Goal: Check status: Check status

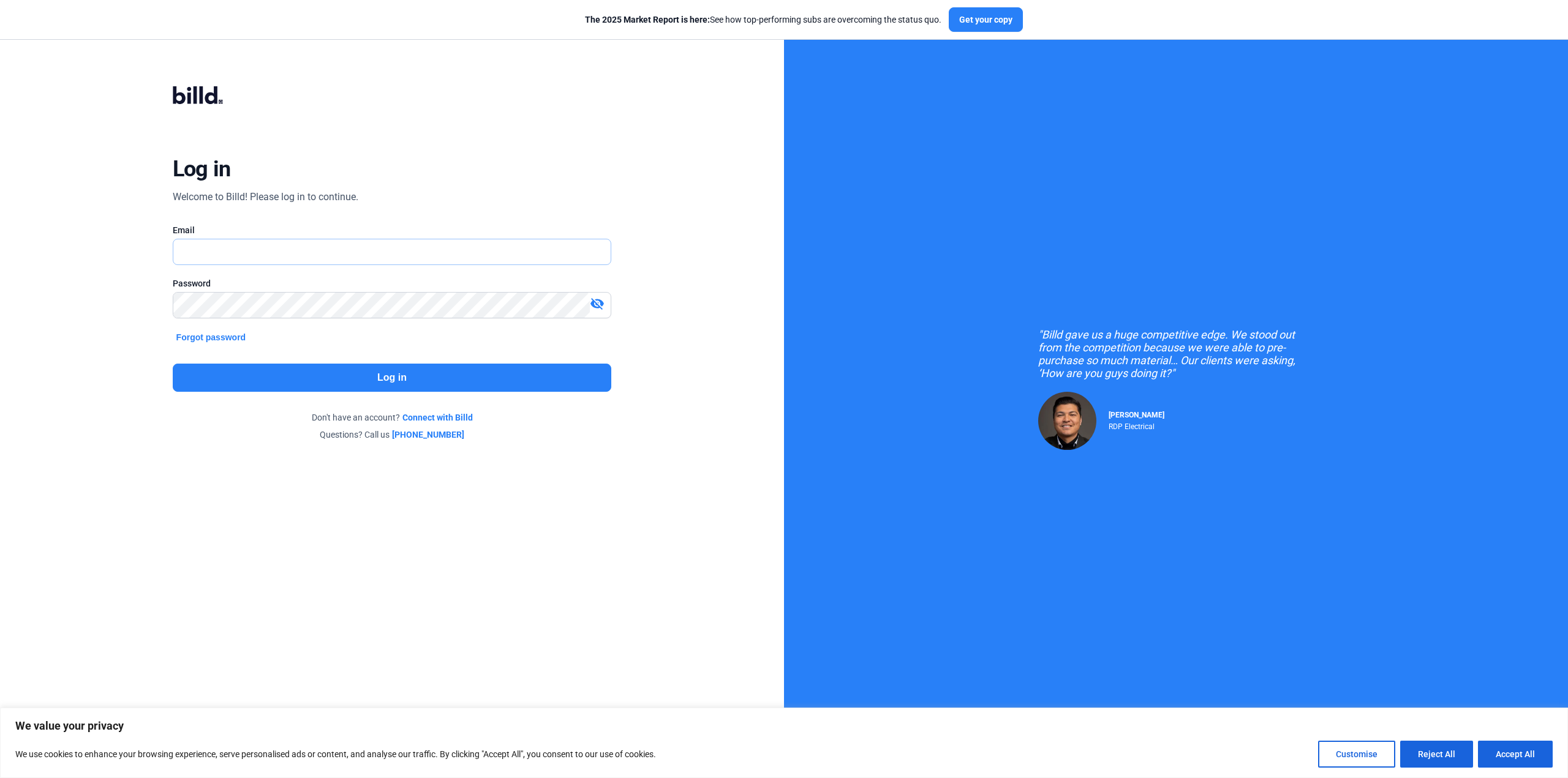
type input "[EMAIL_ADDRESS][DOMAIN_NAME]"
click at [367, 379] on button "Log in" at bounding box center [392, 377] width 439 height 28
click at [323, 376] on button "Log in" at bounding box center [392, 377] width 439 height 28
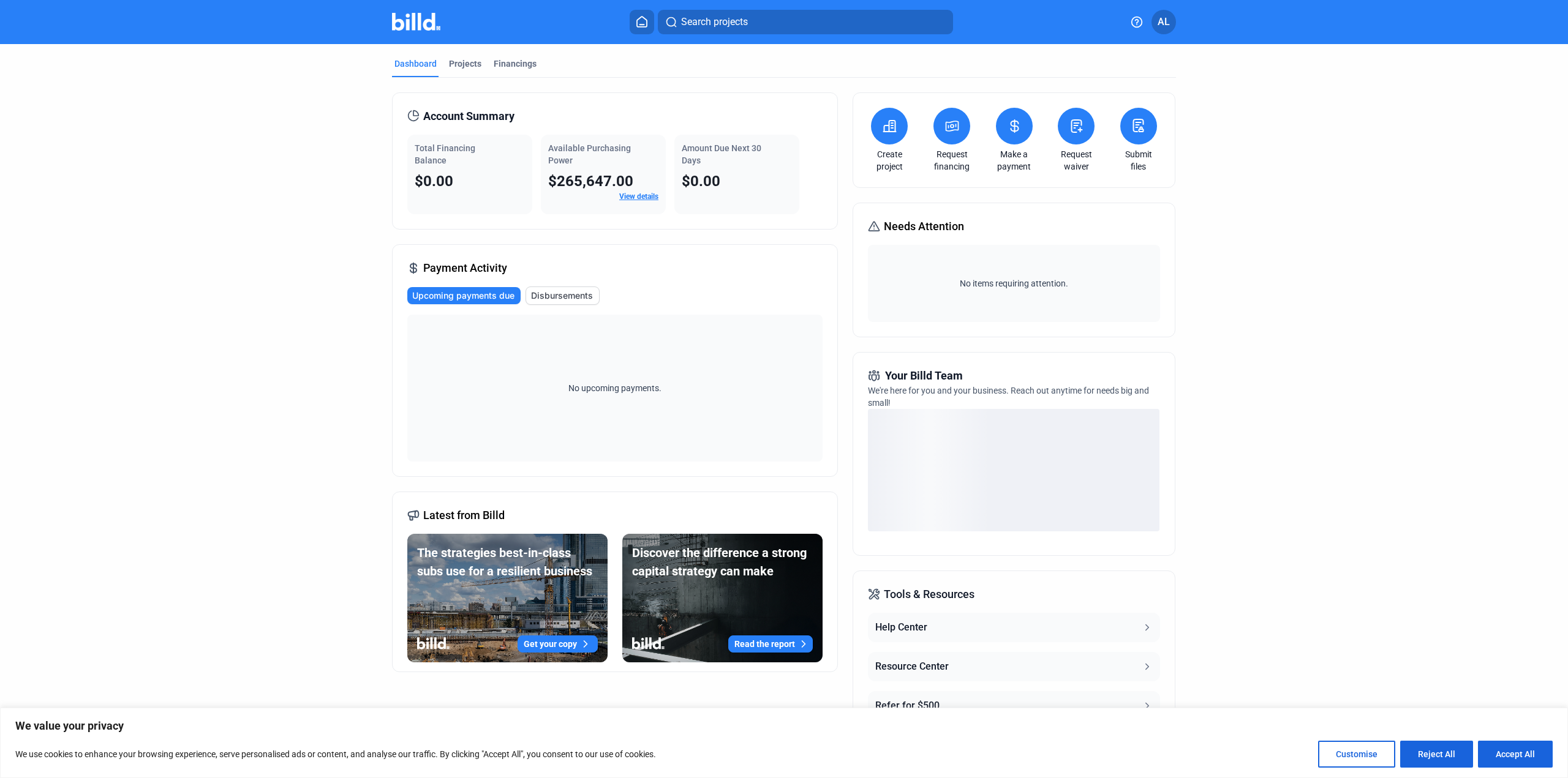
click at [1312, 231] on dashboard "Dashboard Projects Financings Account Summary Total Financing Balance $0.00 Ava…" at bounding box center [783, 430] width 1411 height 772
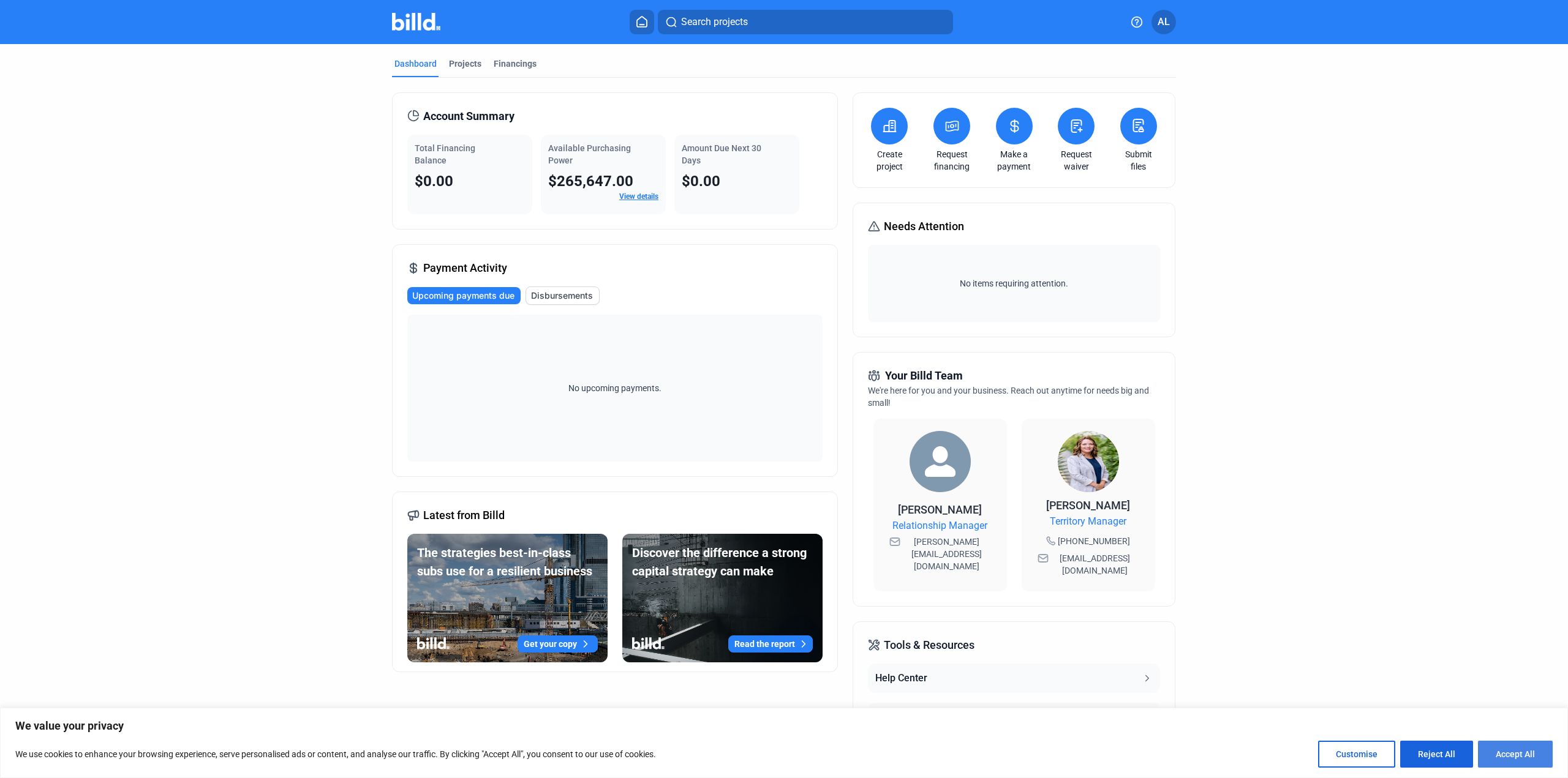
click at [1513, 754] on button "Accept All" at bounding box center [1515, 754] width 75 height 27
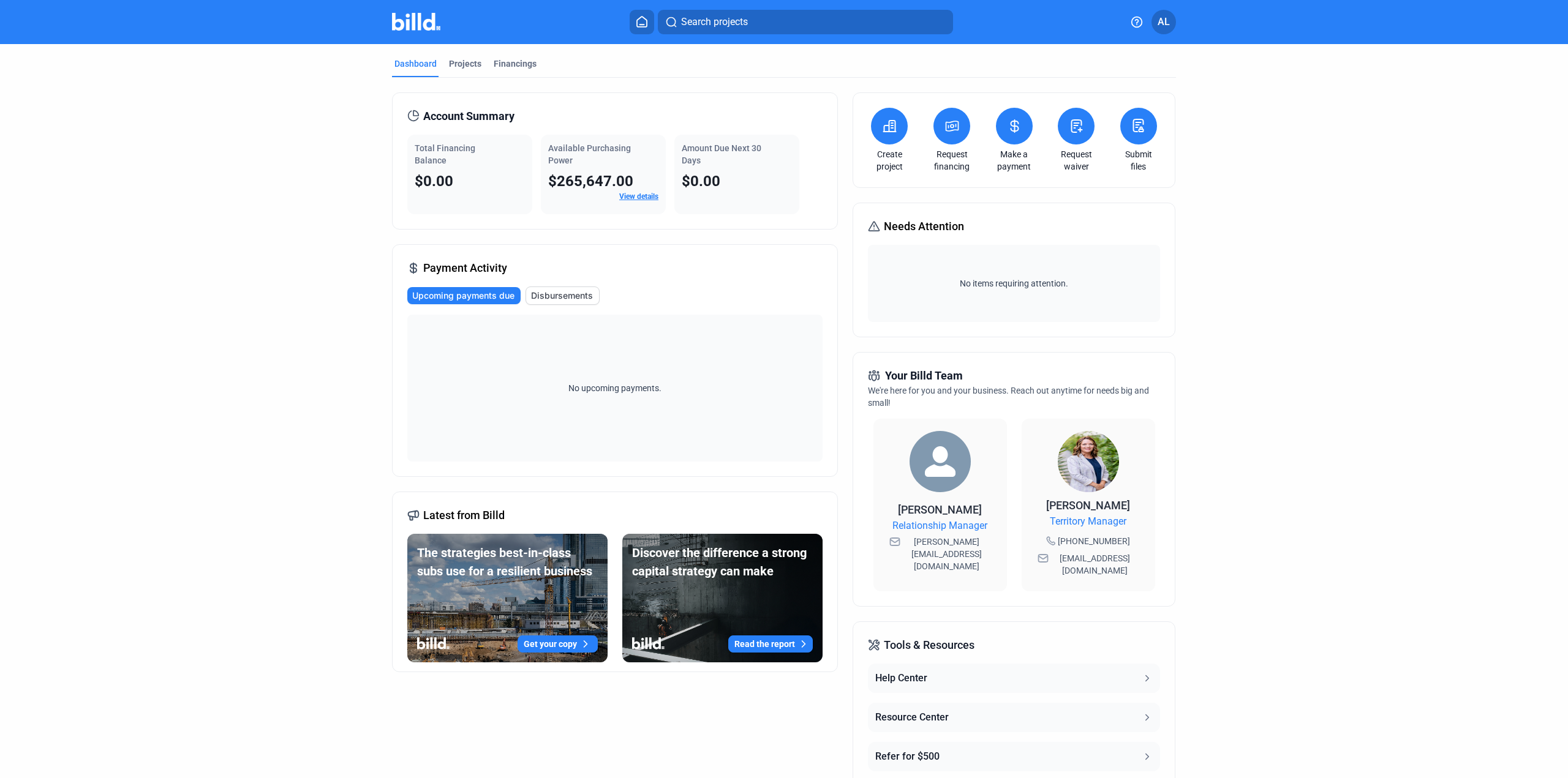
checkbox input "true"
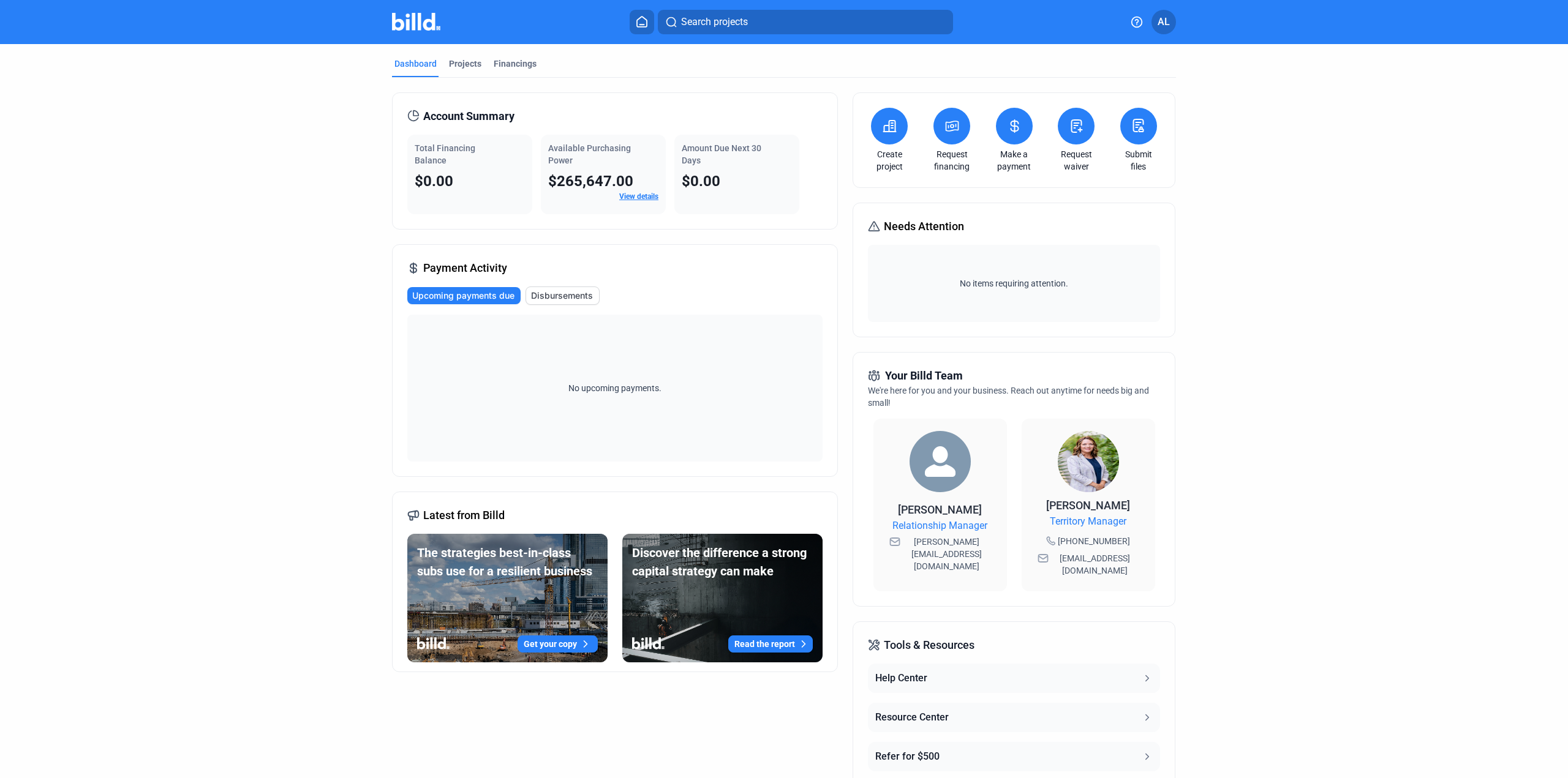
click at [639, 194] on link "View details" at bounding box center [639, 197] width 40 height 9
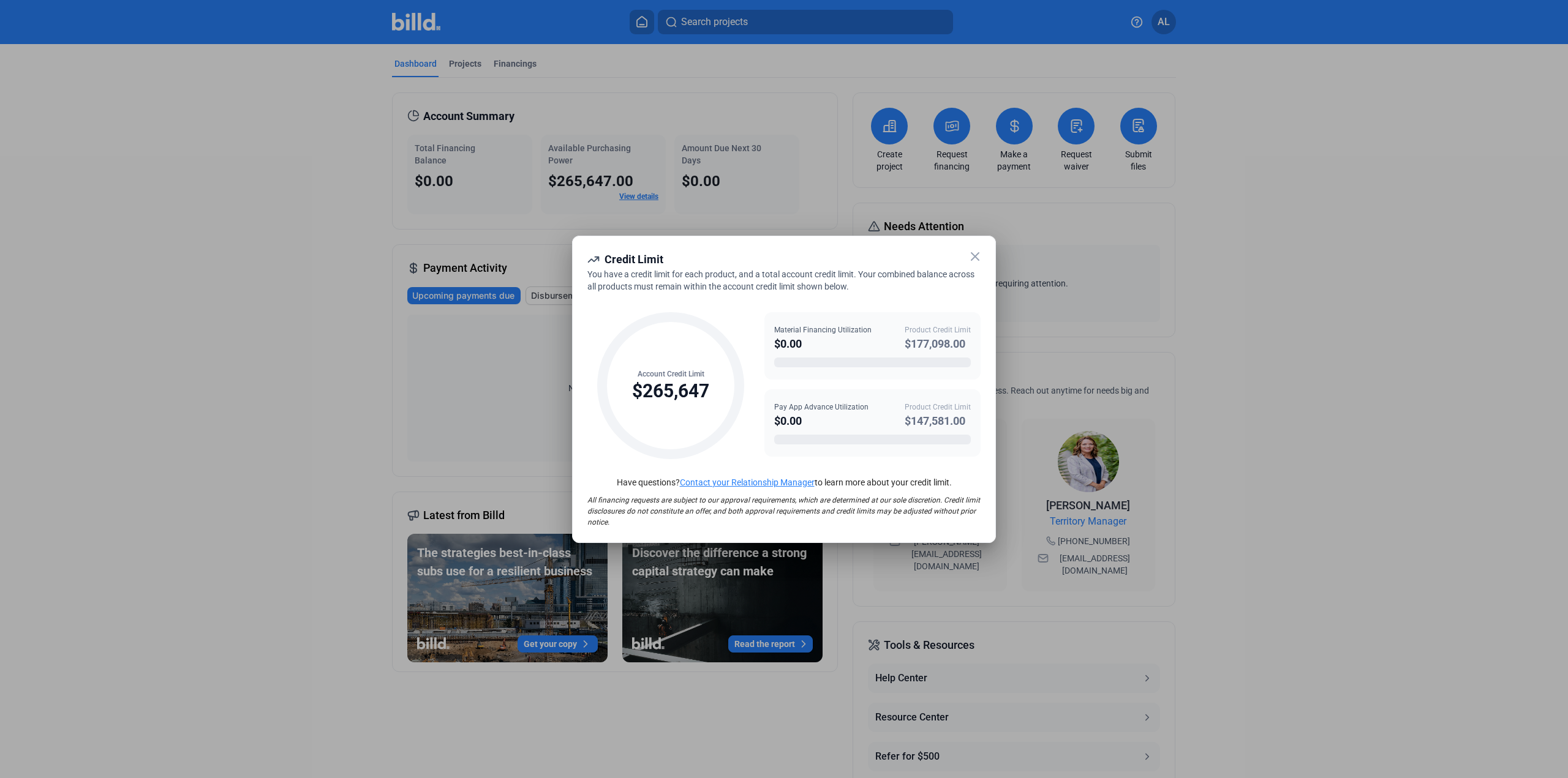
click at [974, 258] on icon at bounding box center [975, 256] width 7 height 7
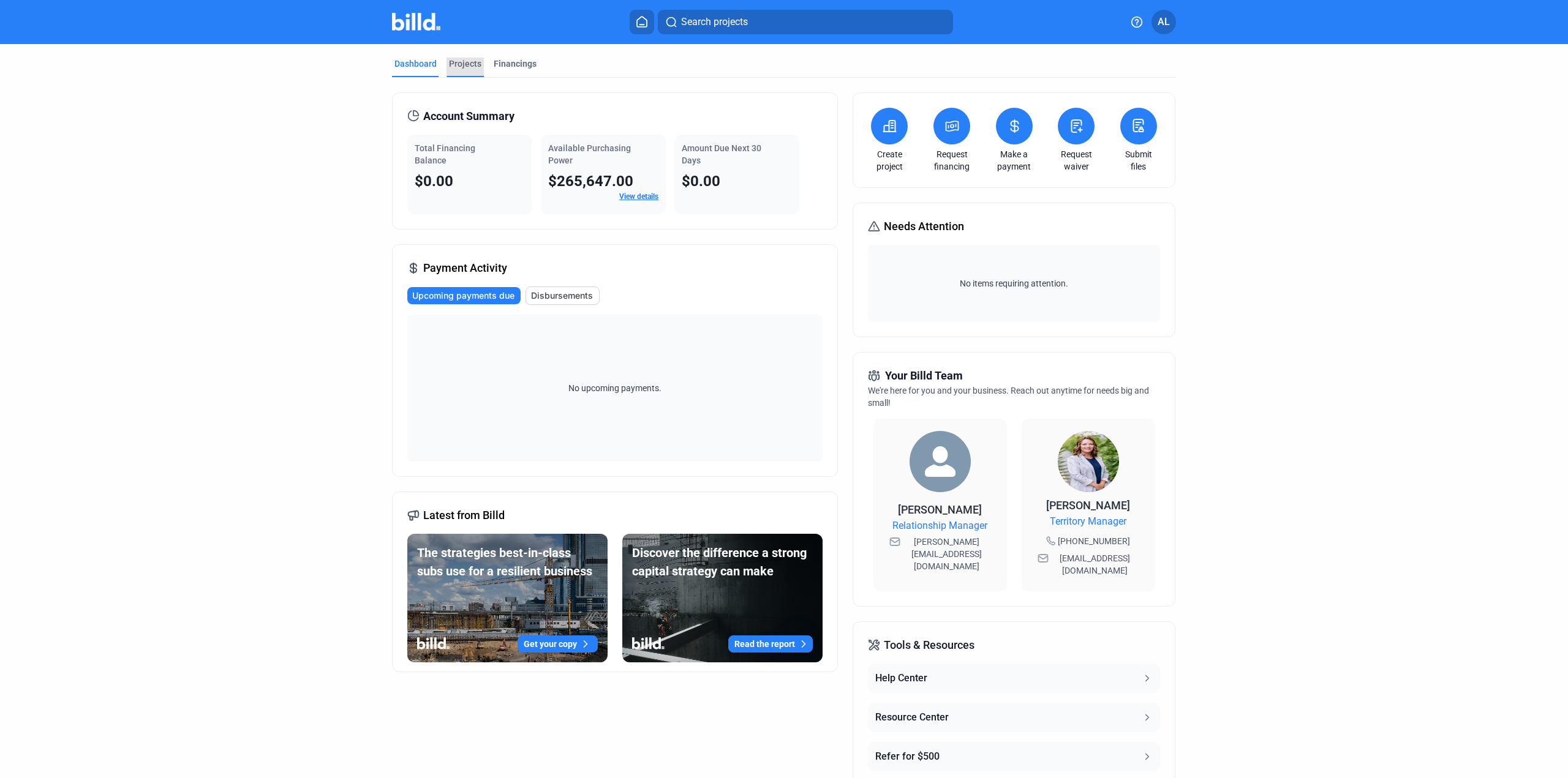
click at [459, 61] on div "Projects" at bounding box center [465, 63] width 32 height 12
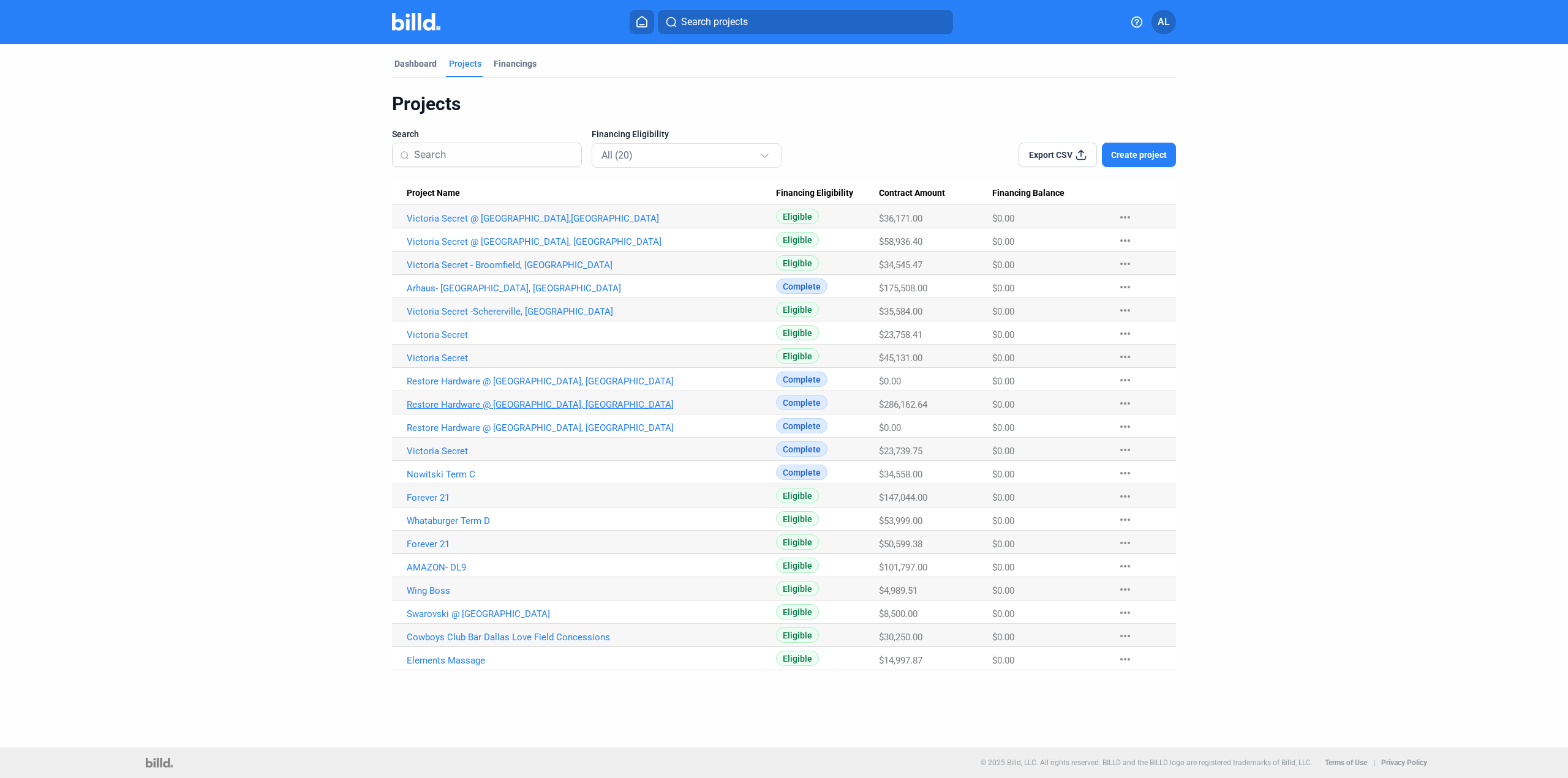
click at [500, 399] on link "Restore Hardware @ [GEOGRAPHIC_DATA], [GEOGRAPHIC_DATA]" at bounding box center [591, 404] width 369 height 11
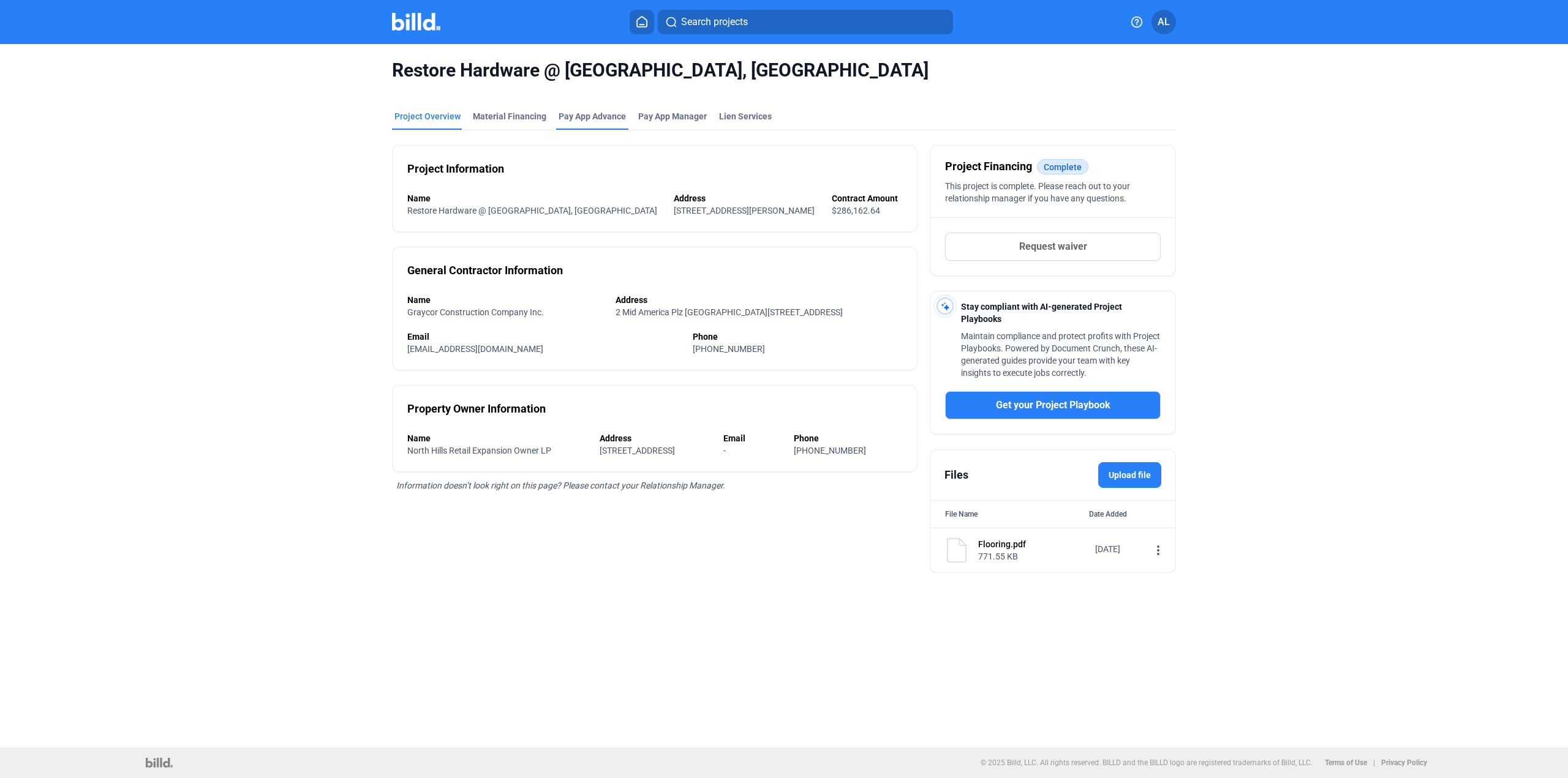
click at [597, 115] on div "Pay App Advance" at bounding box center [592, 116] width 68 height 12
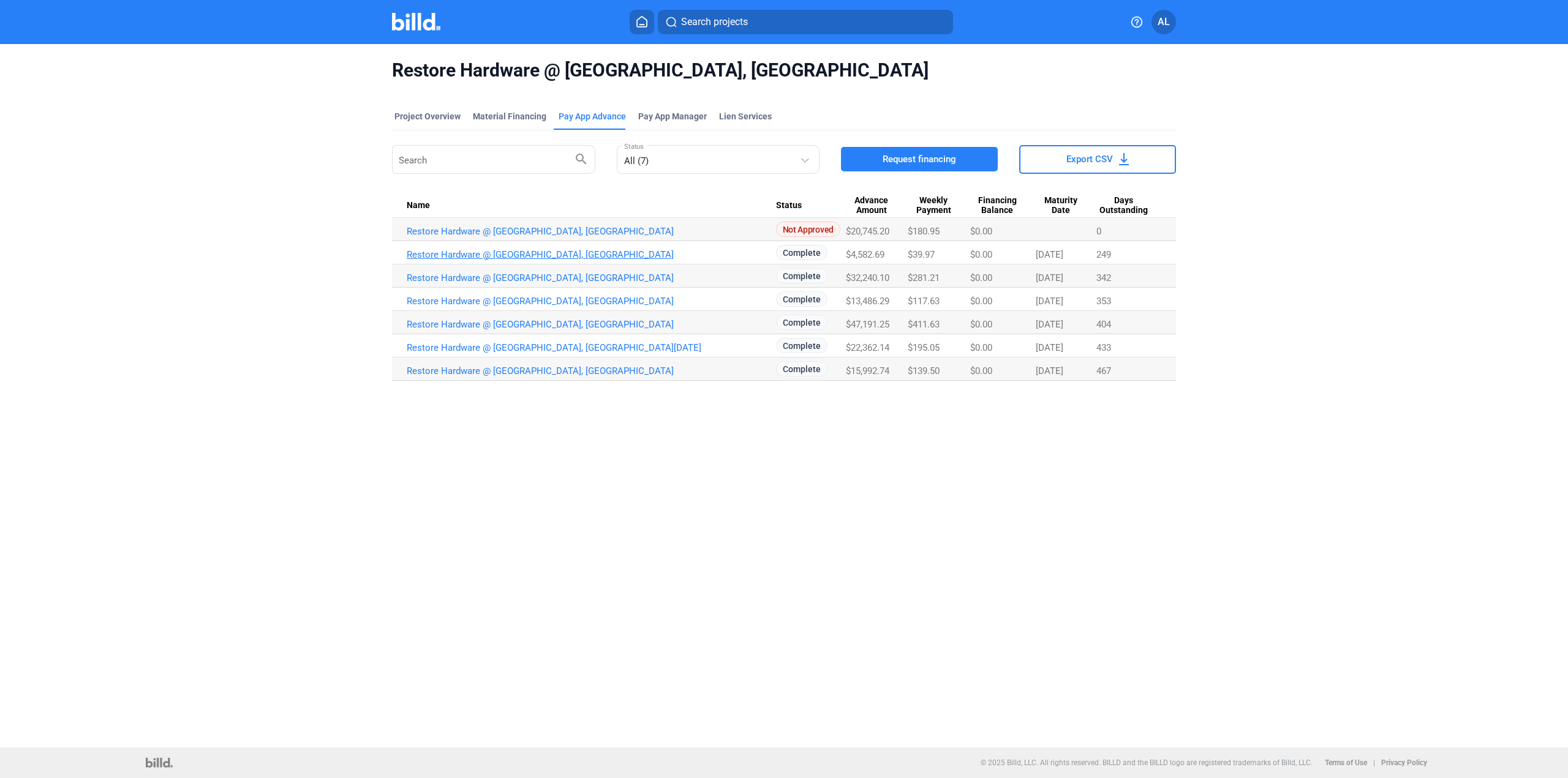
click at [540, 254] on link "Restore Hardware @ [GEOGRAPHIC_DATA], [GEOGRAPHIC_DATA]" at bounding box center [591, 254] width 369 height 11
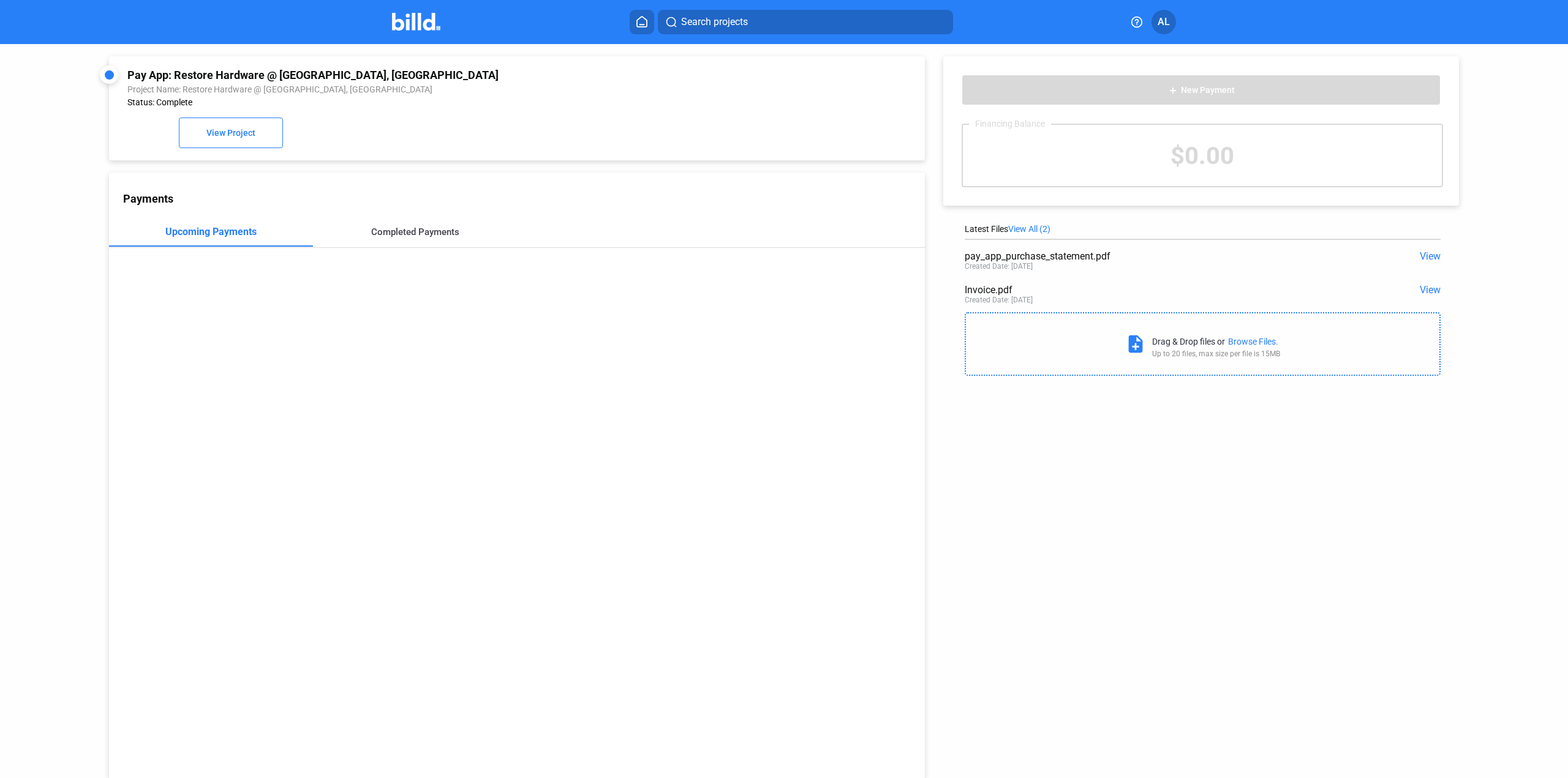
click at [413, 235] on div "Completed Payments" at bounding box center [415, 231] width 88 height 11
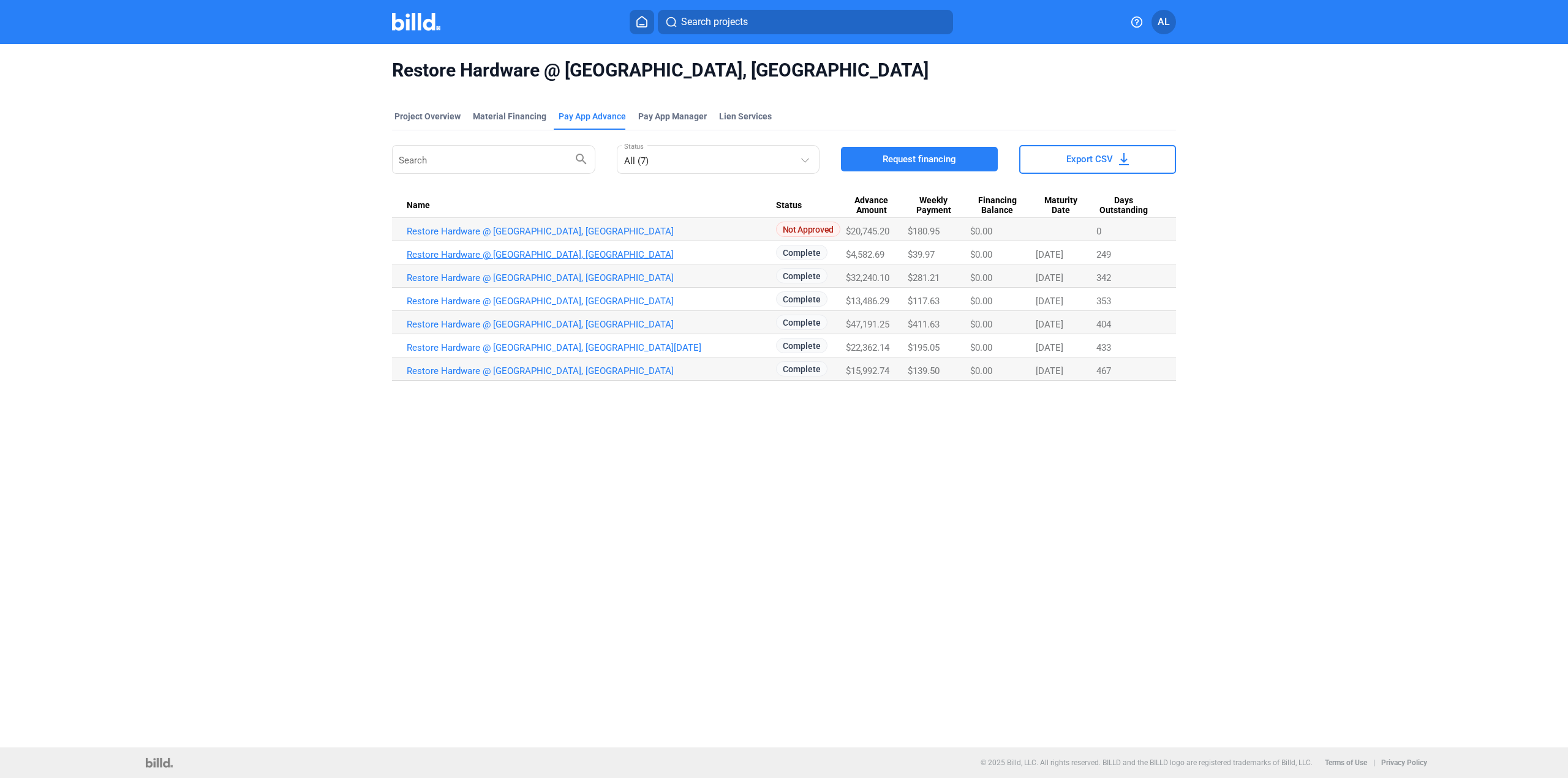
click at [542, 250] on link "Restore Hardware @ [GEOGRAPHIC_DATA], [GEOGRAPHIC_DATA]" at bounding box center [591, 254] width 369 height 11
click at [550, 278] on link "Restore Hardware @ [GEOGRAPHIC_DATA], [GEOGRAPHIC_DATA]" at bounding box center [591, 277] width 369 height 11
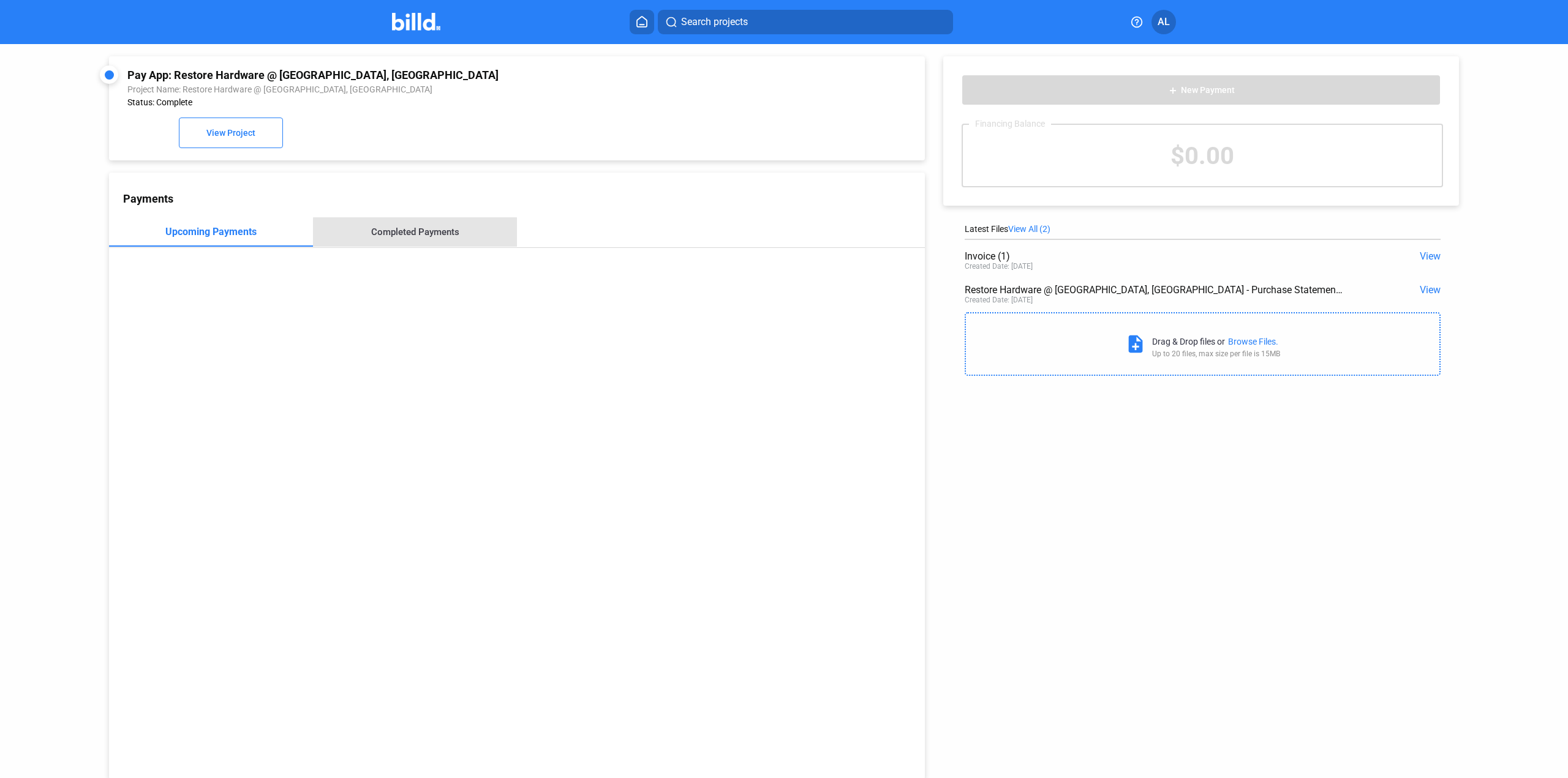
click at [420, 236] on div "Completed Payments" at bounding box center [415, 231] width 88 height 11
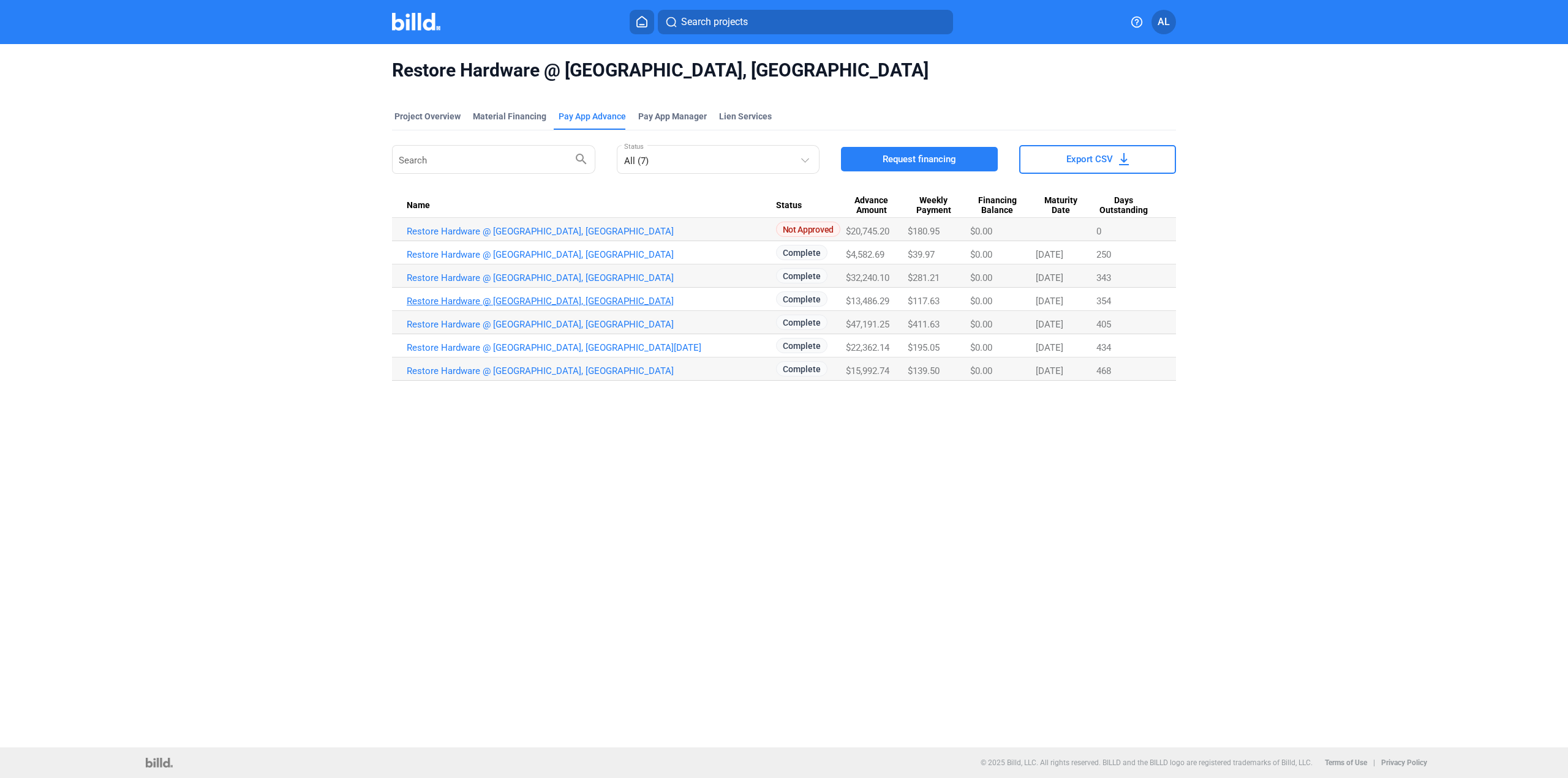
click at [510, 303] on link "Restore Hardware @ [GEOGRAPHIC_DATA], [GEOGRAPHIC_DATA]" at bounding box center [591, 301] width 369 height 11
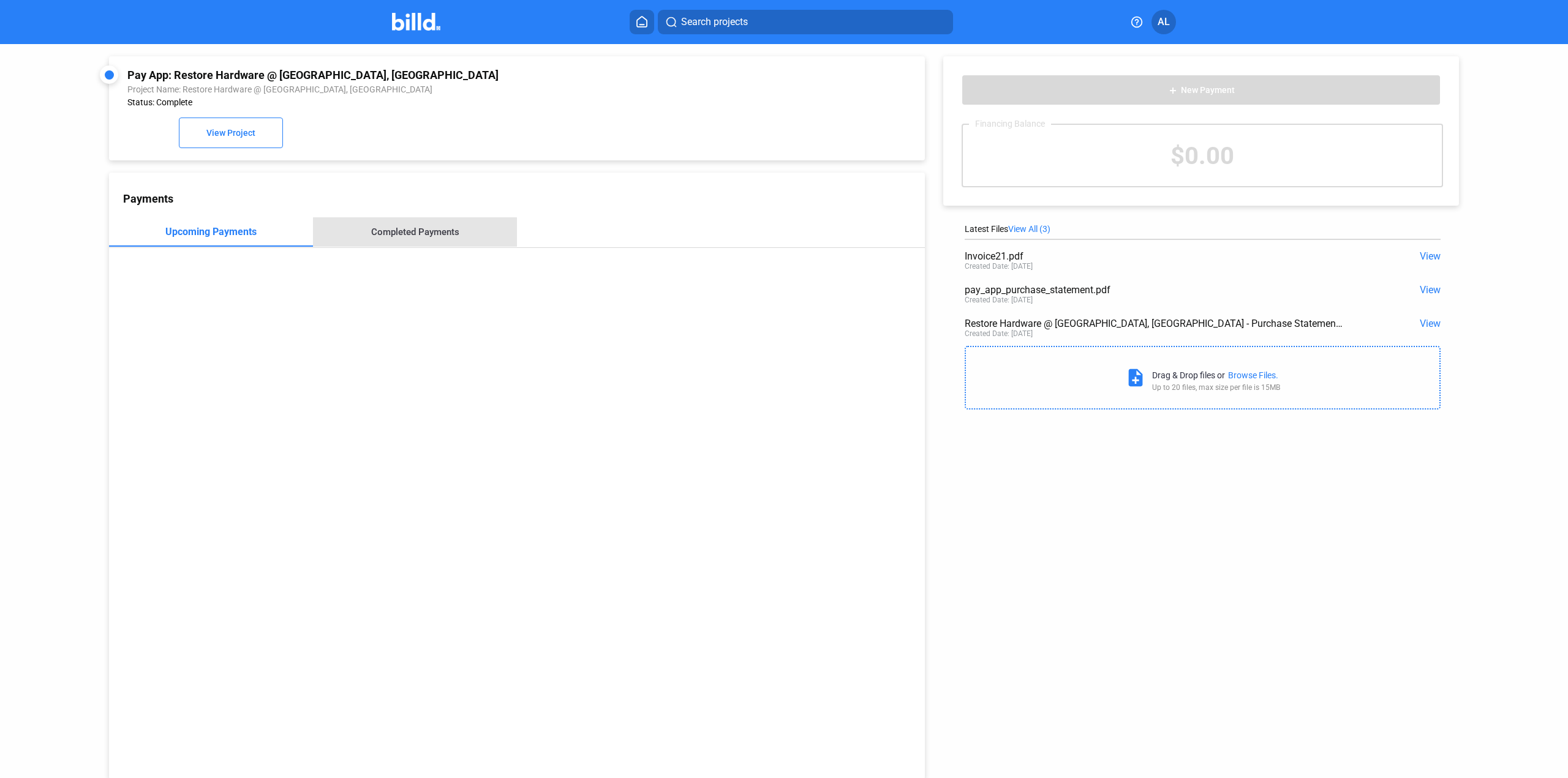
click at [437, 240] on div "Completed Payments" at bounding box center [415, 232] width 204 height 29
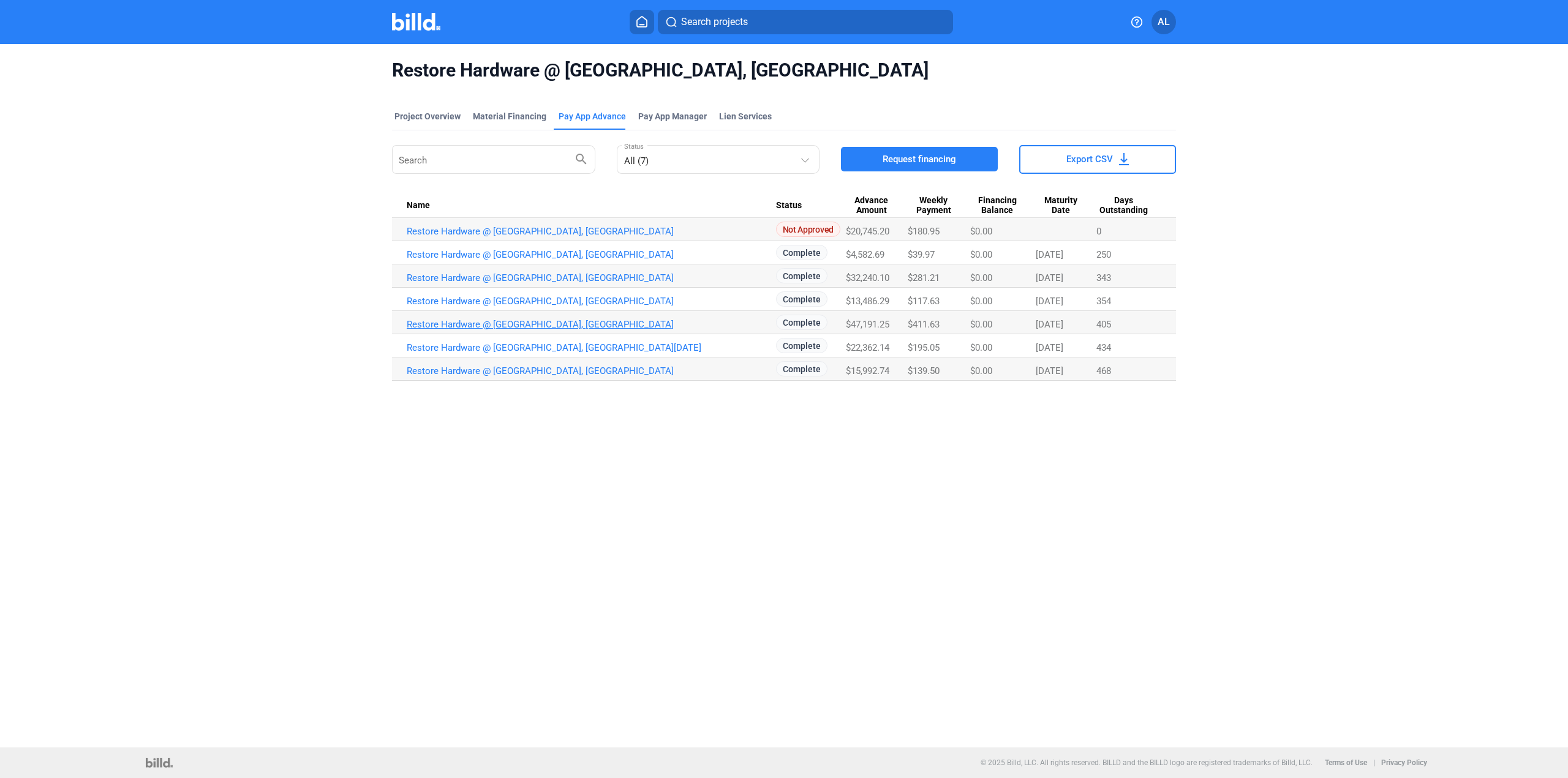
click at [563, 323] on link "Restore Hardware @ [GEOGRAPHIC_DATA], [GEOGRAPHIC_DATA]" at bounding box center [591, 324] width 369 height 11
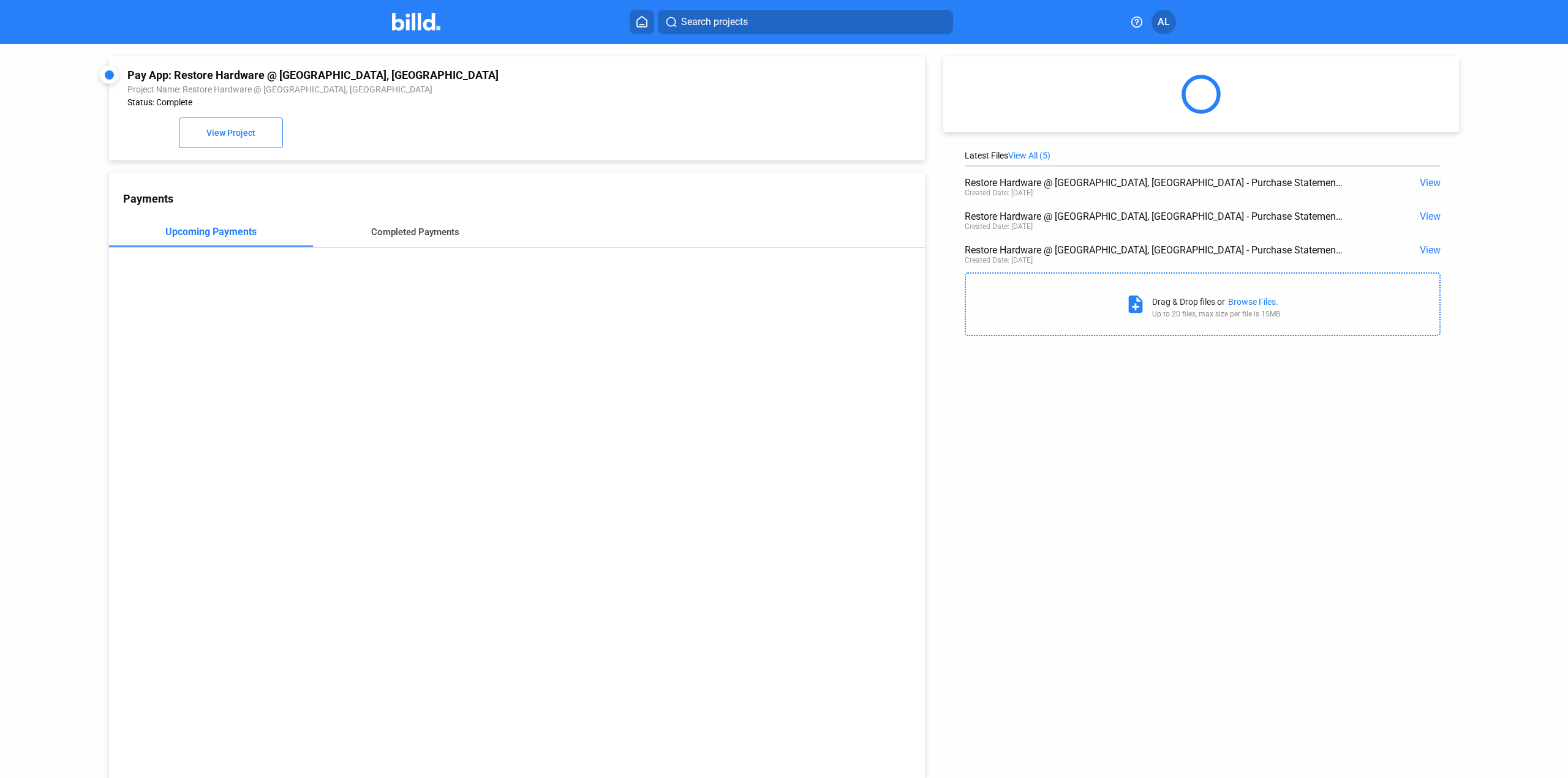
click at [402, 233] on div "Completed Payments" at bounding box center [415, 231] width 88 height 11
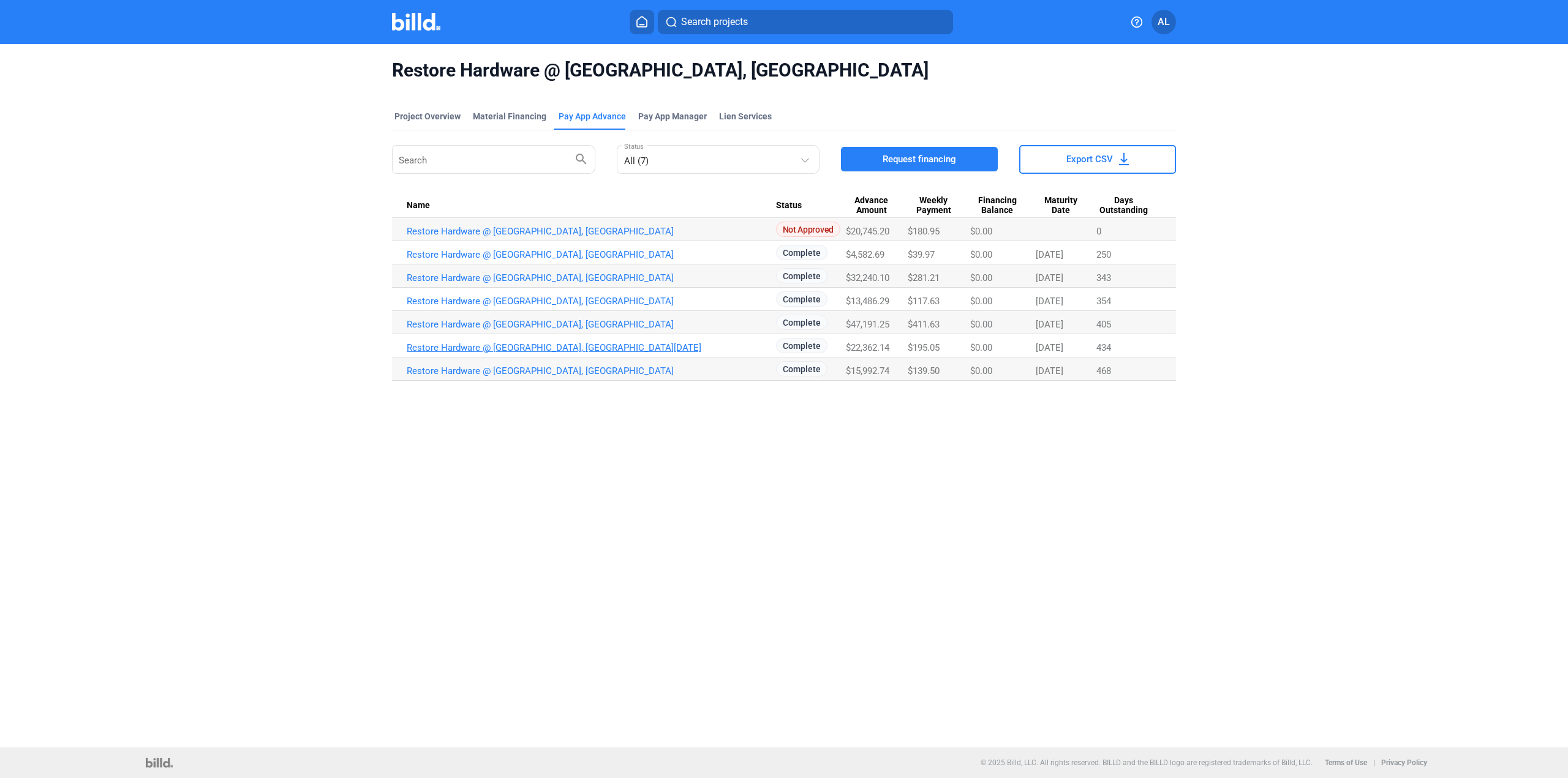
click at [572, 349] on link "Restore Hardware @ [GEOGRAPHIC_DATA], [GEOGRAPHIC_DATA][DATE]" at bounding box center [591, 347] width 369 height 11
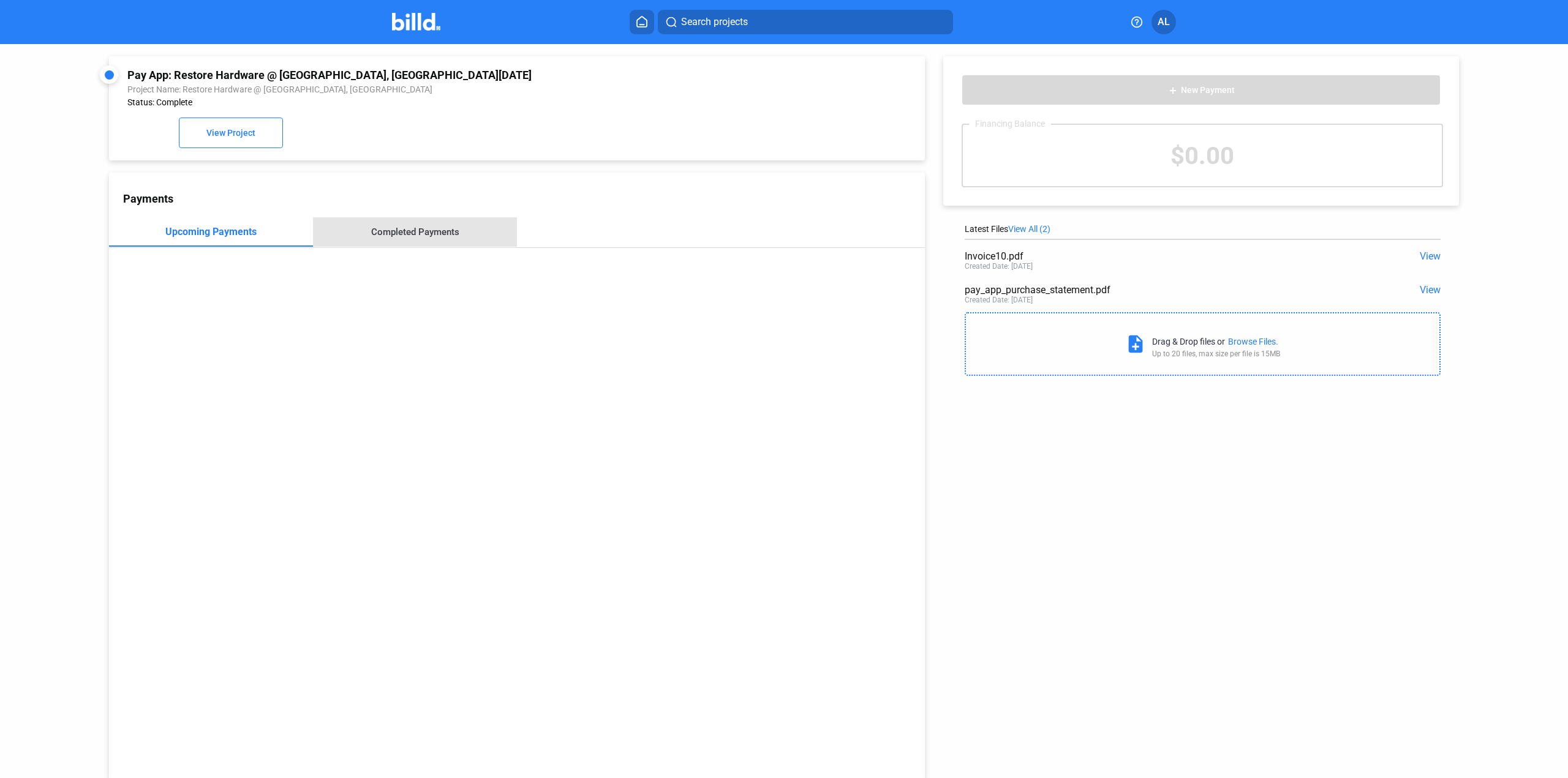
click at [442, 241] on div "Completed Payments" at bounding box center [415, 232] width 204 height 29
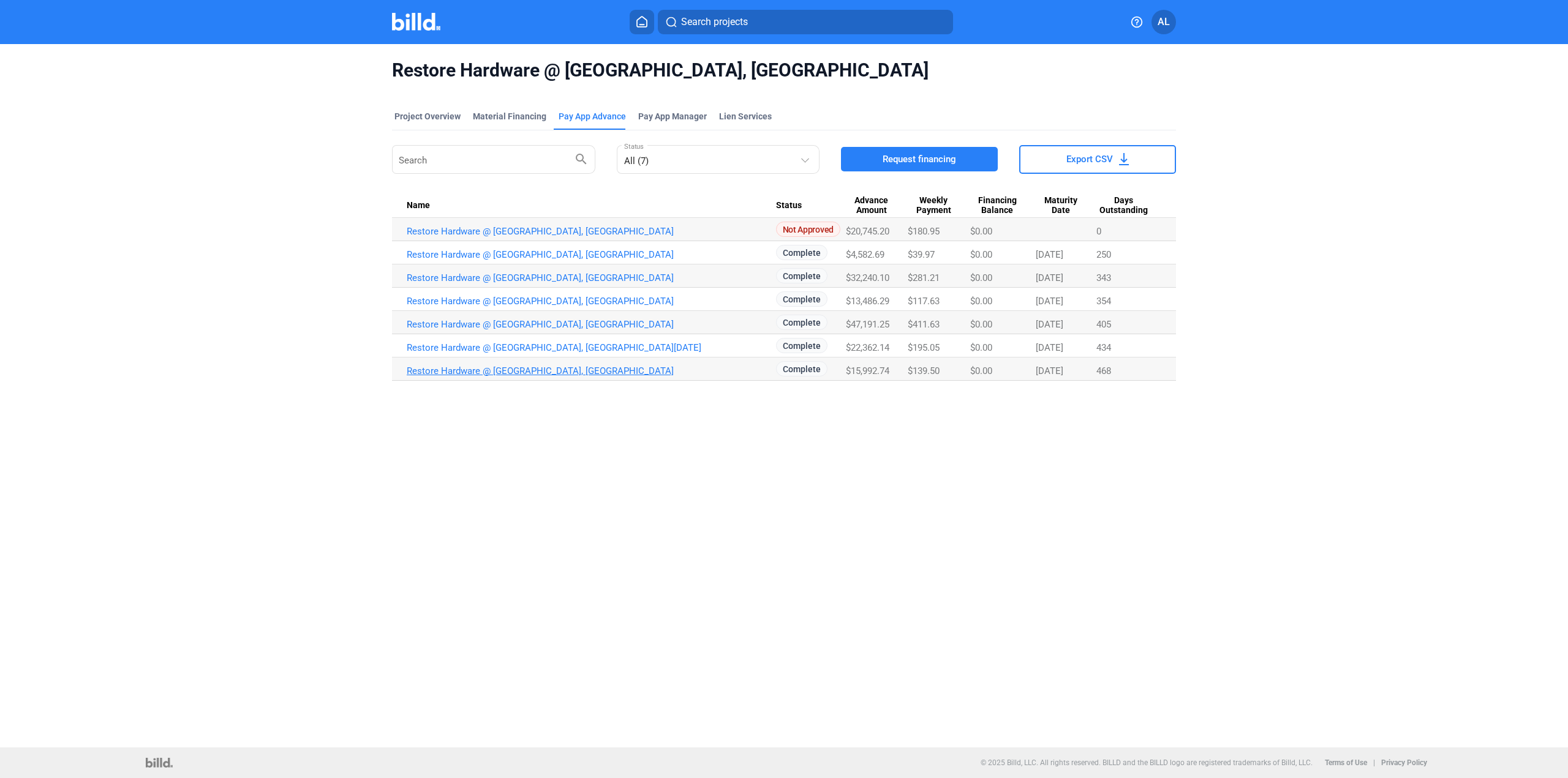
click at [557, 371] on link "Restore Hardware @ [GEOGRAPHIC_DATA], [GEOGRAPHIC_DATA]" at bounding box center [591, 371] width 369 height 11
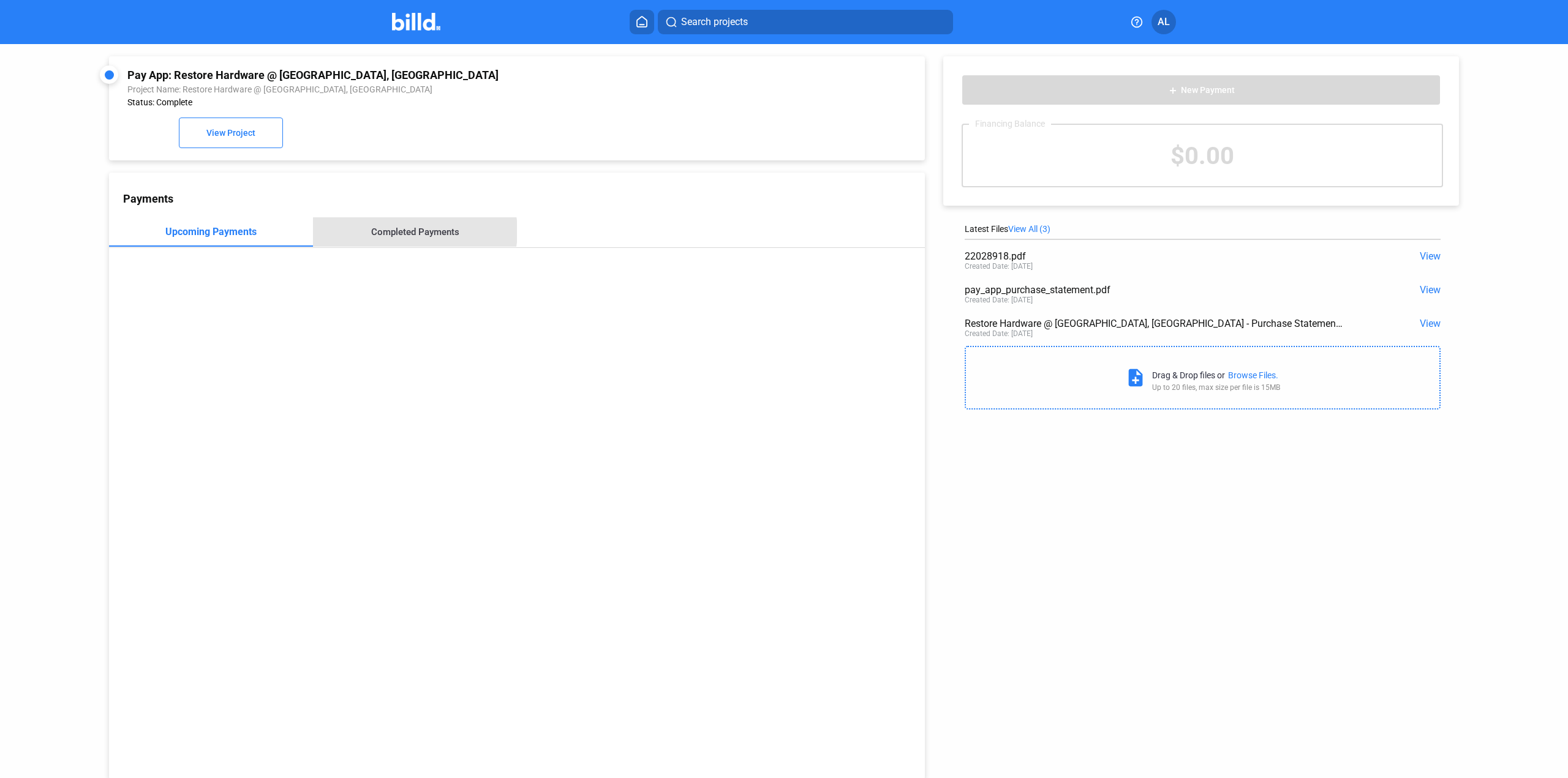
click at [410, 234] on div "Completed Payments" at bounding box center [415, 231] width 88 height 11
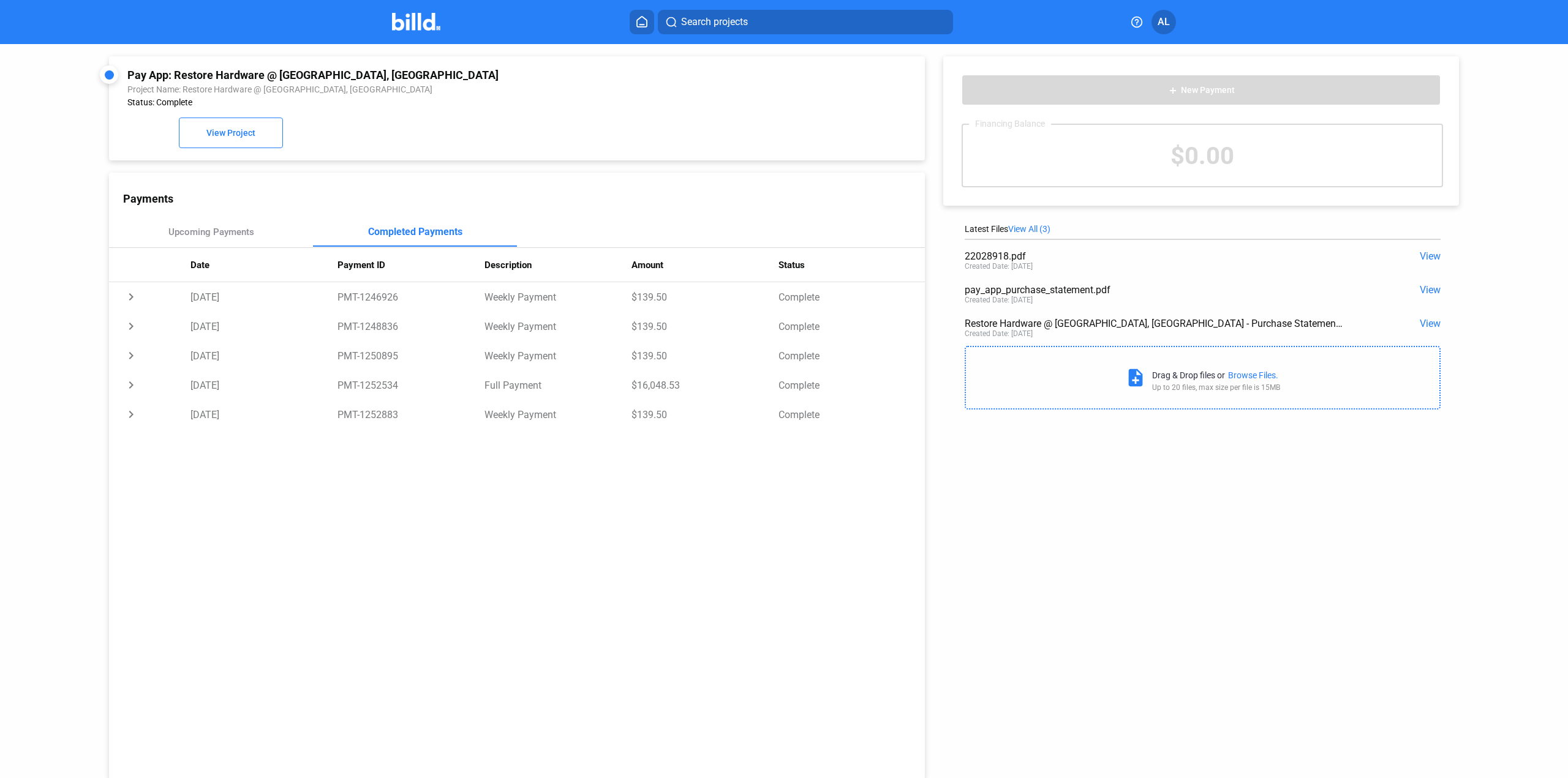
click at [1422, 325] on span "View" at bounding box center [1429, 323] width 21 height 11
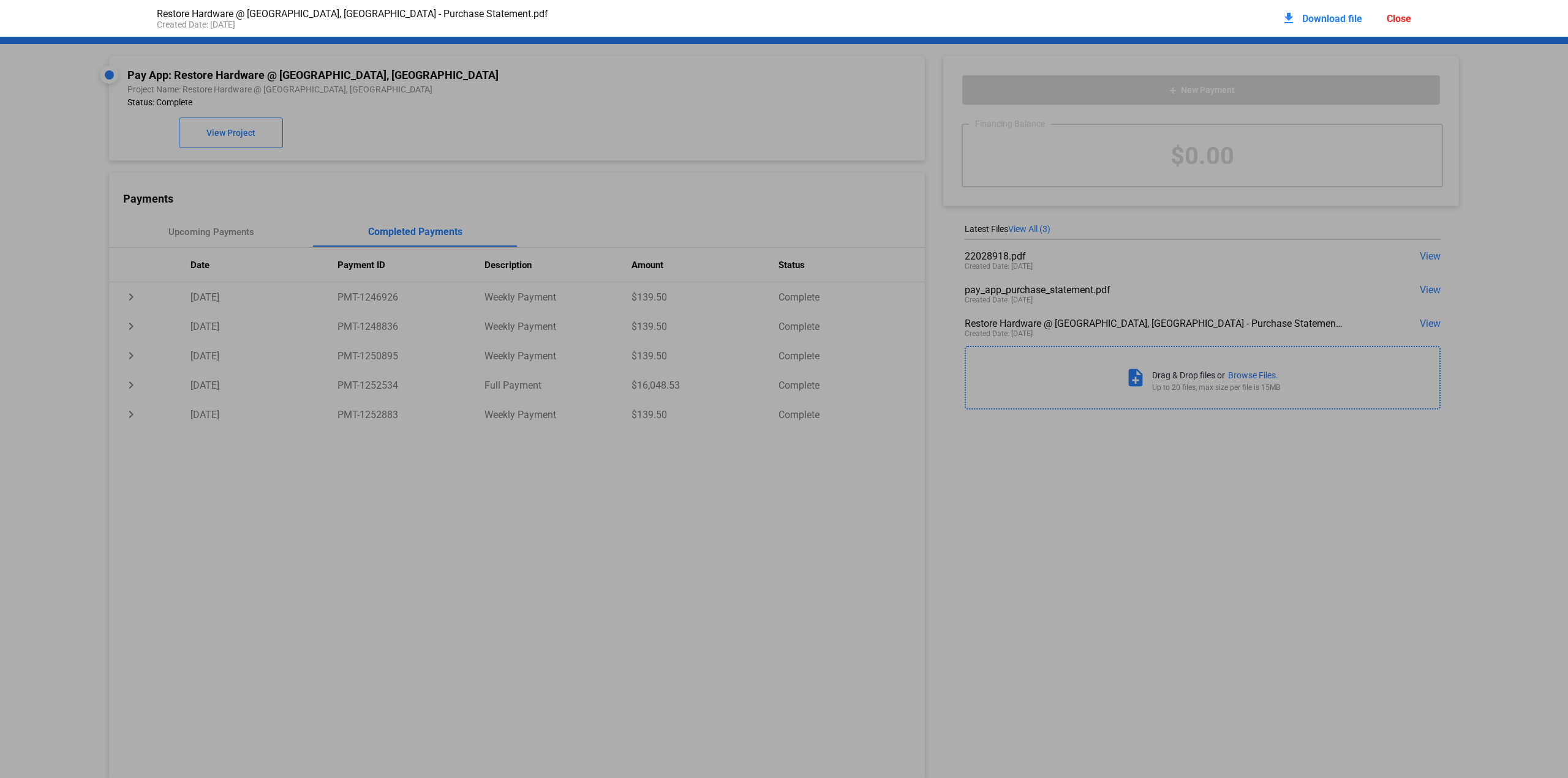
click at [1402, 22] on div "Close" at bounding box center [1398, 19] width 24 height 11
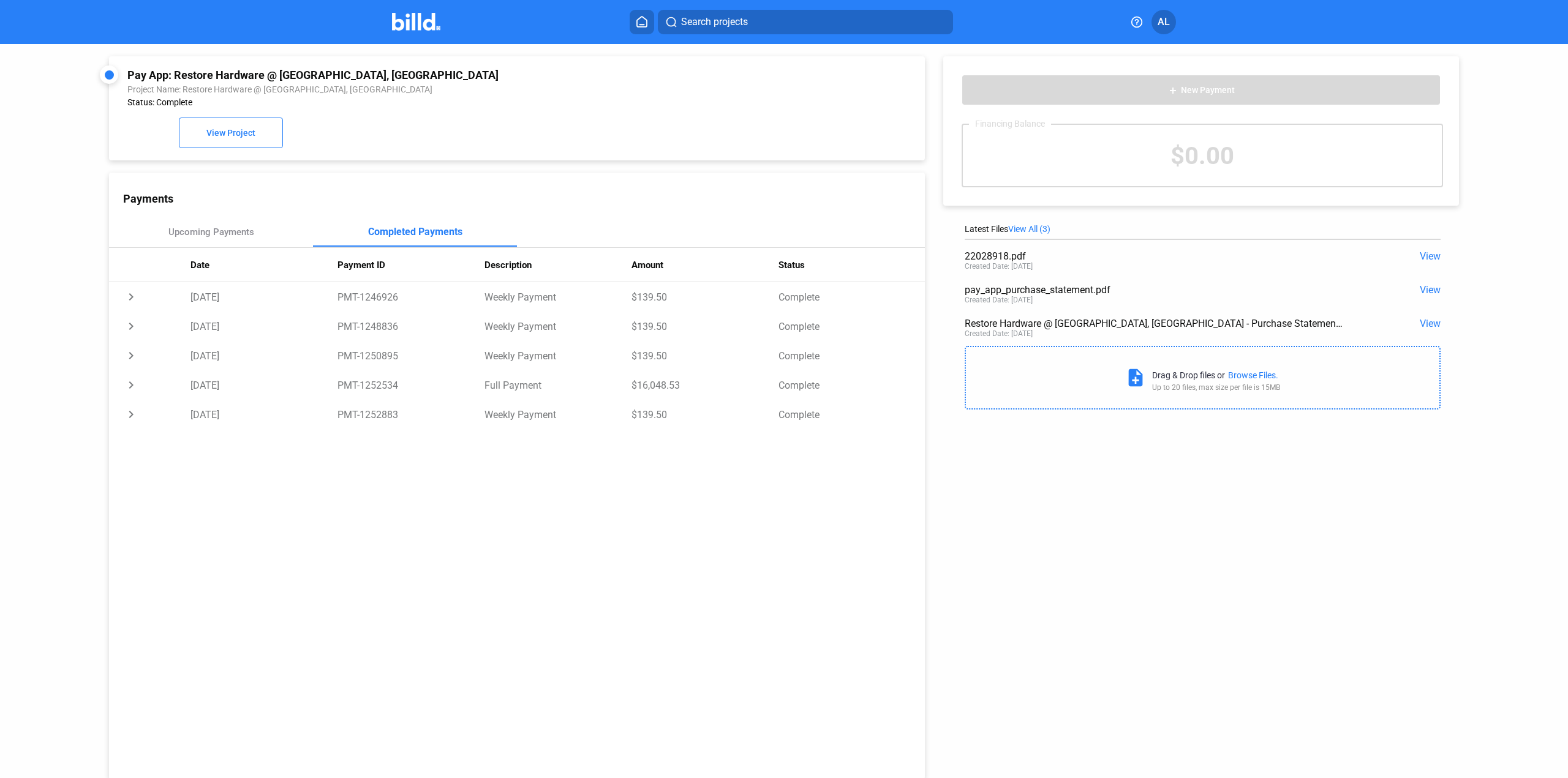
click at [1429, 288] on span "View" at bounding box center [1429, 290] width 21 height 11
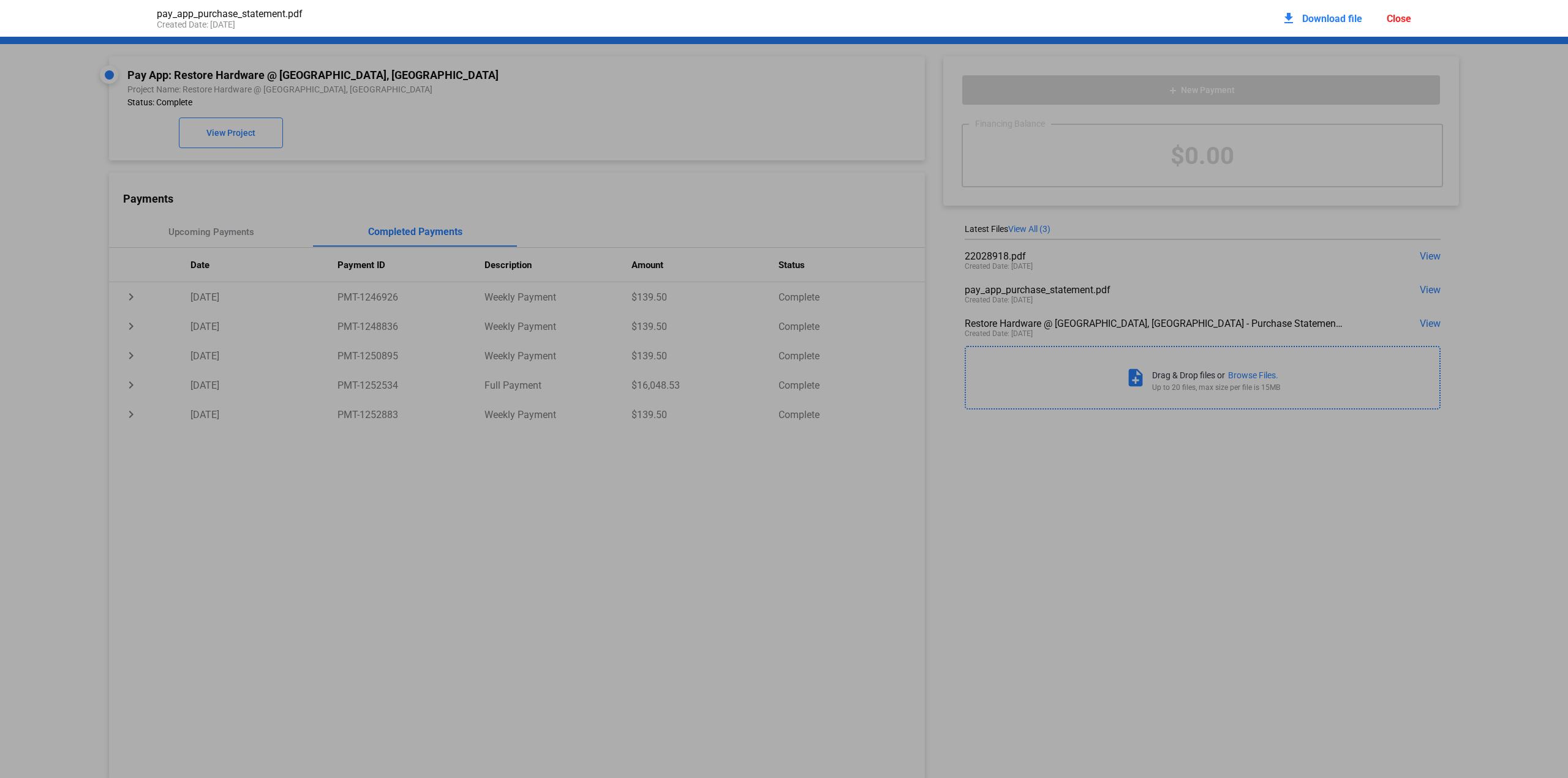
click at [1327, 19] on span "Download file" at bounding box center [1332, 19] width 60 height 11
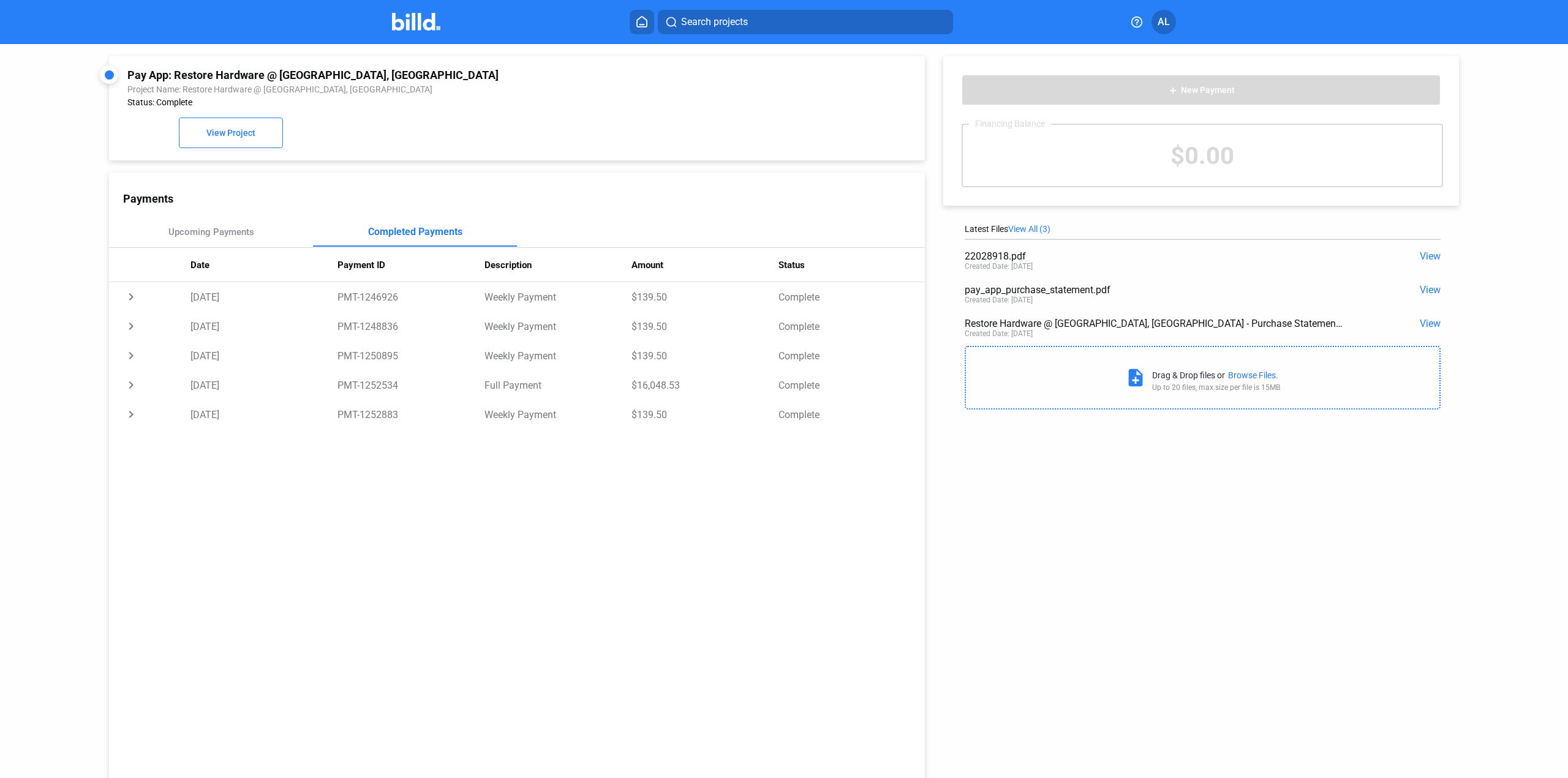
click at [1429, 320] on span "View" at bounding box center [1429, 323] width 21 height 11
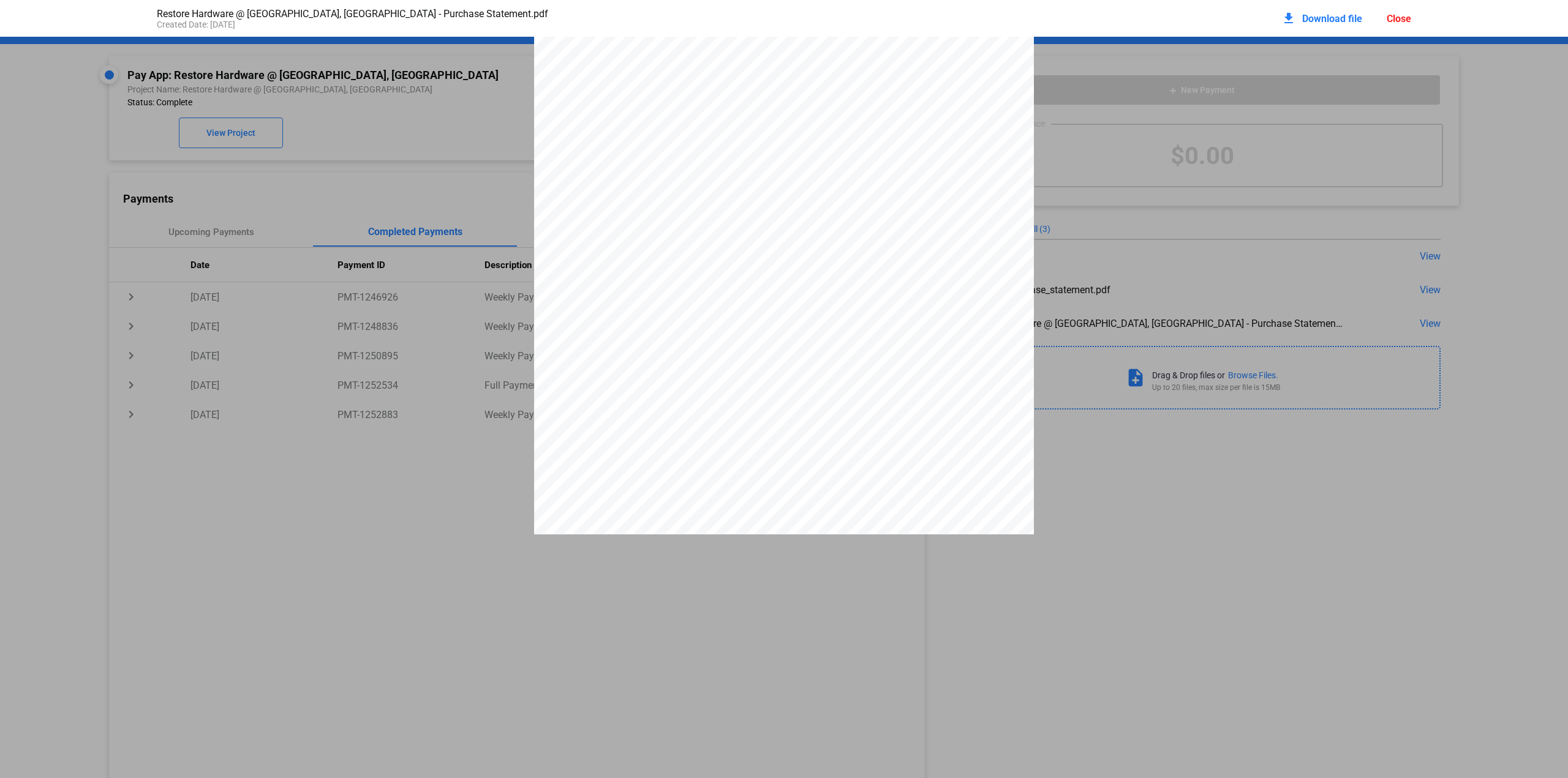
scroll to position [190, 0]
click at [1321, 19] on span "Download file" at bounding box center [1332, 19] width 60 height 11
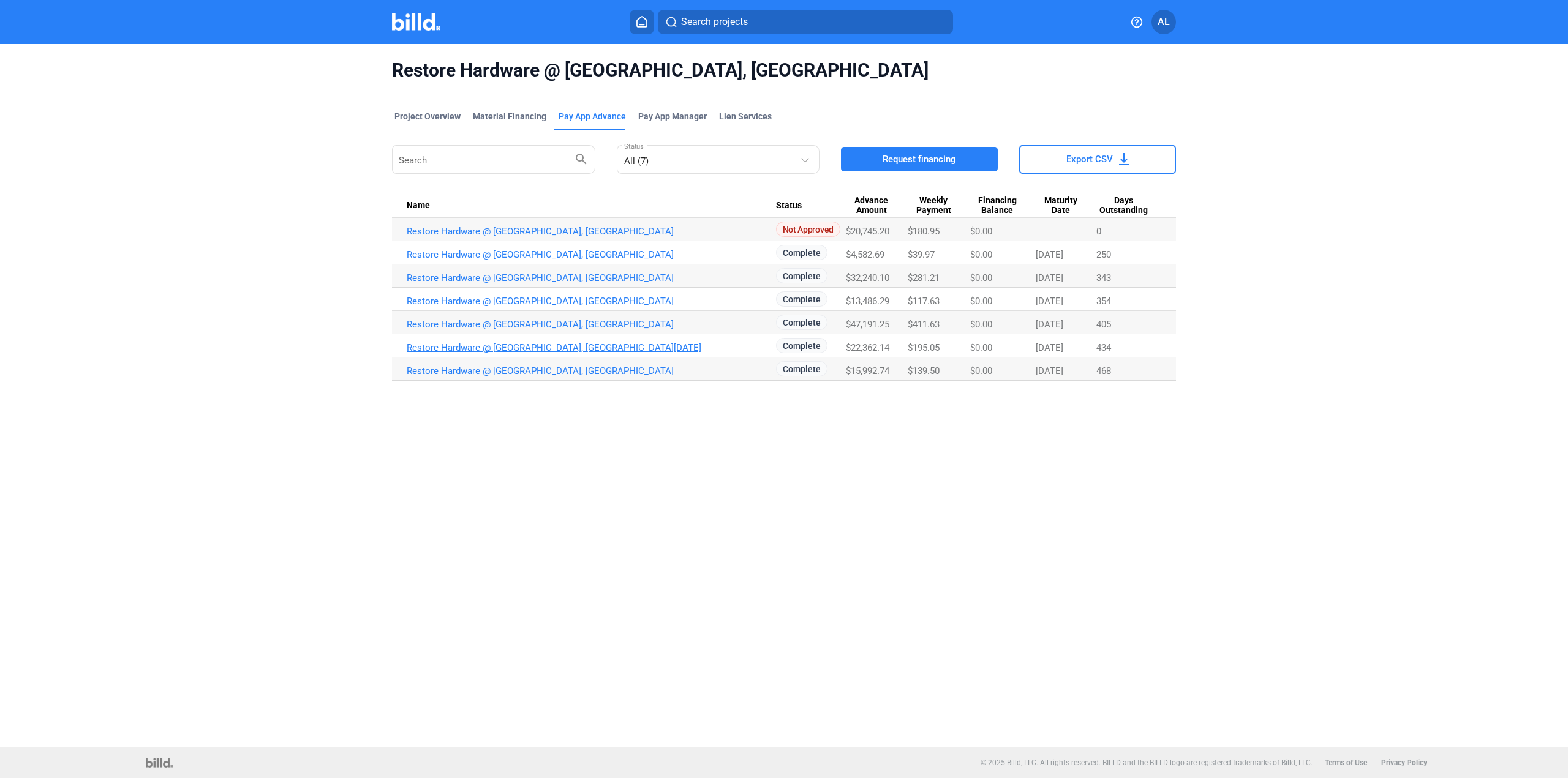
click at [547, 347] on link "Restore Hardware @ [GEOGRAPHIC_DATA], [GEOGRAPHIC_DATA][DATE]" at bounding box center [591, 347] width 369 height 11
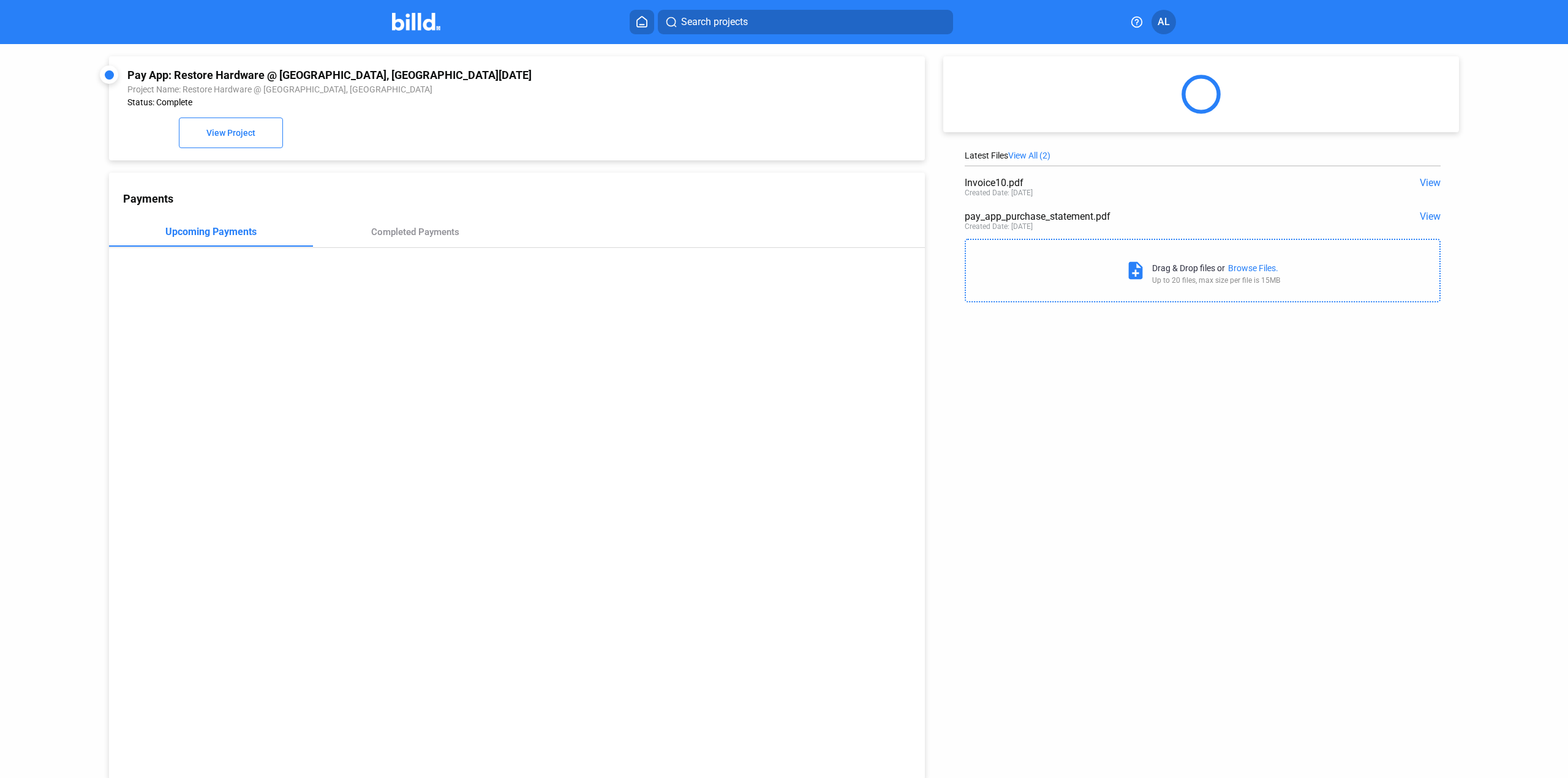
click at [1426, 218] on span "View" at bounding box center [1429, 216] width 21 height 11
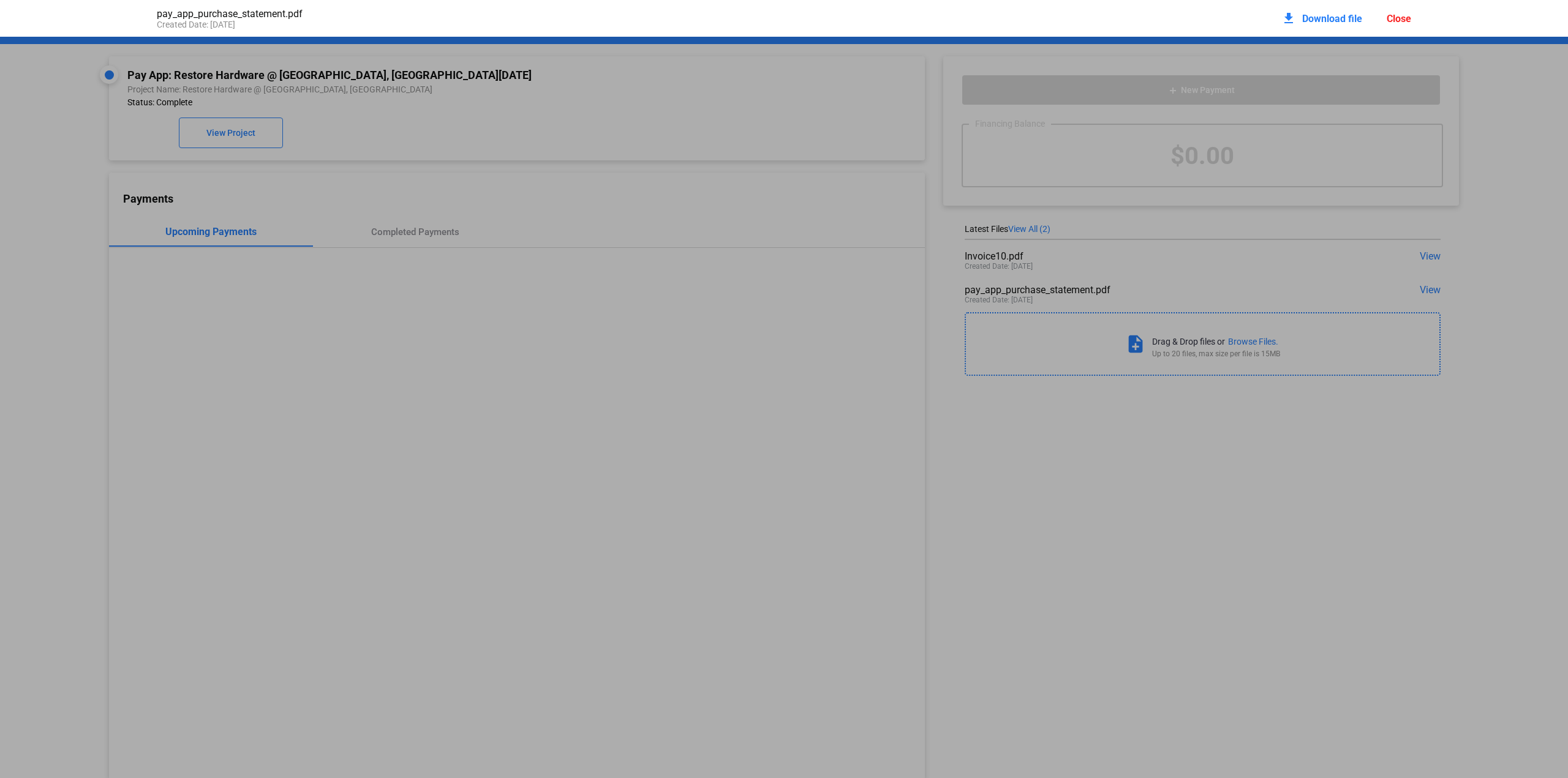
scroll to position [6, 0]
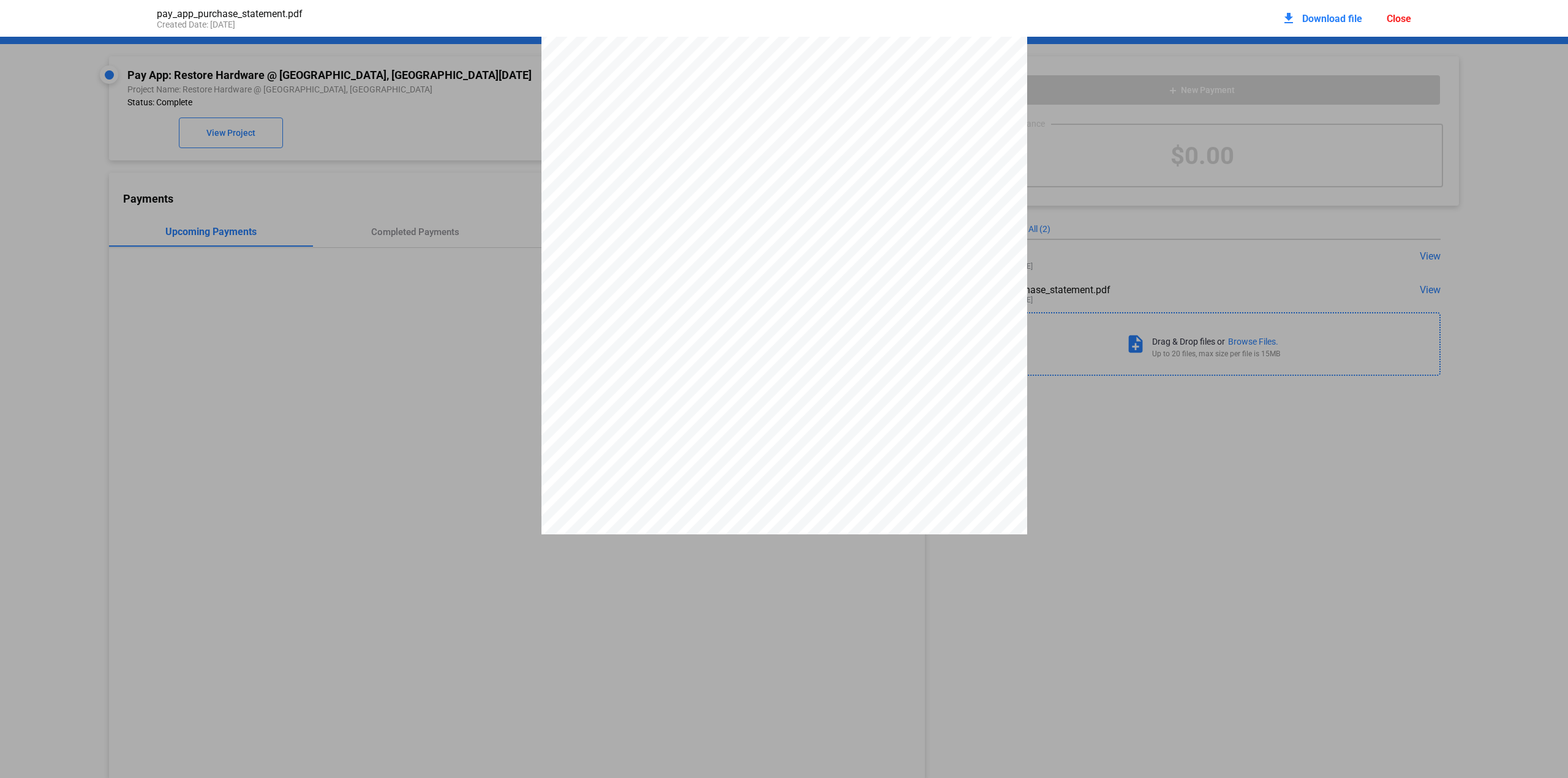
click at [1330, 14] on span "Download file" at bounding box center [1332, 19] width 60 height 11
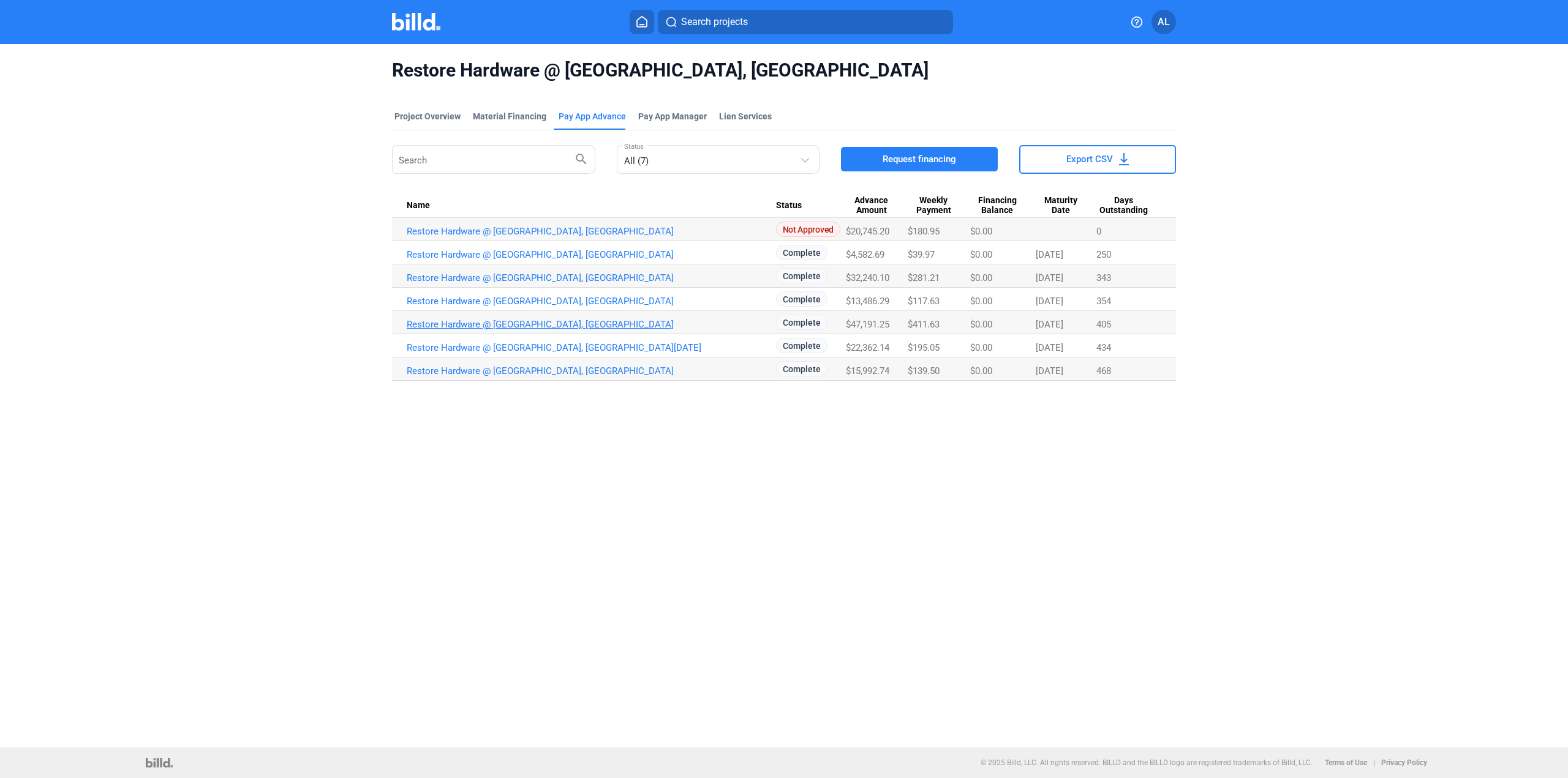
click at [573, 321] on link "Restore Hardware @ [GEOGRAPHIC_DATA], [GEOGRAPHIC_DATA]" at bounding box center [591, 324] width 369 height 11
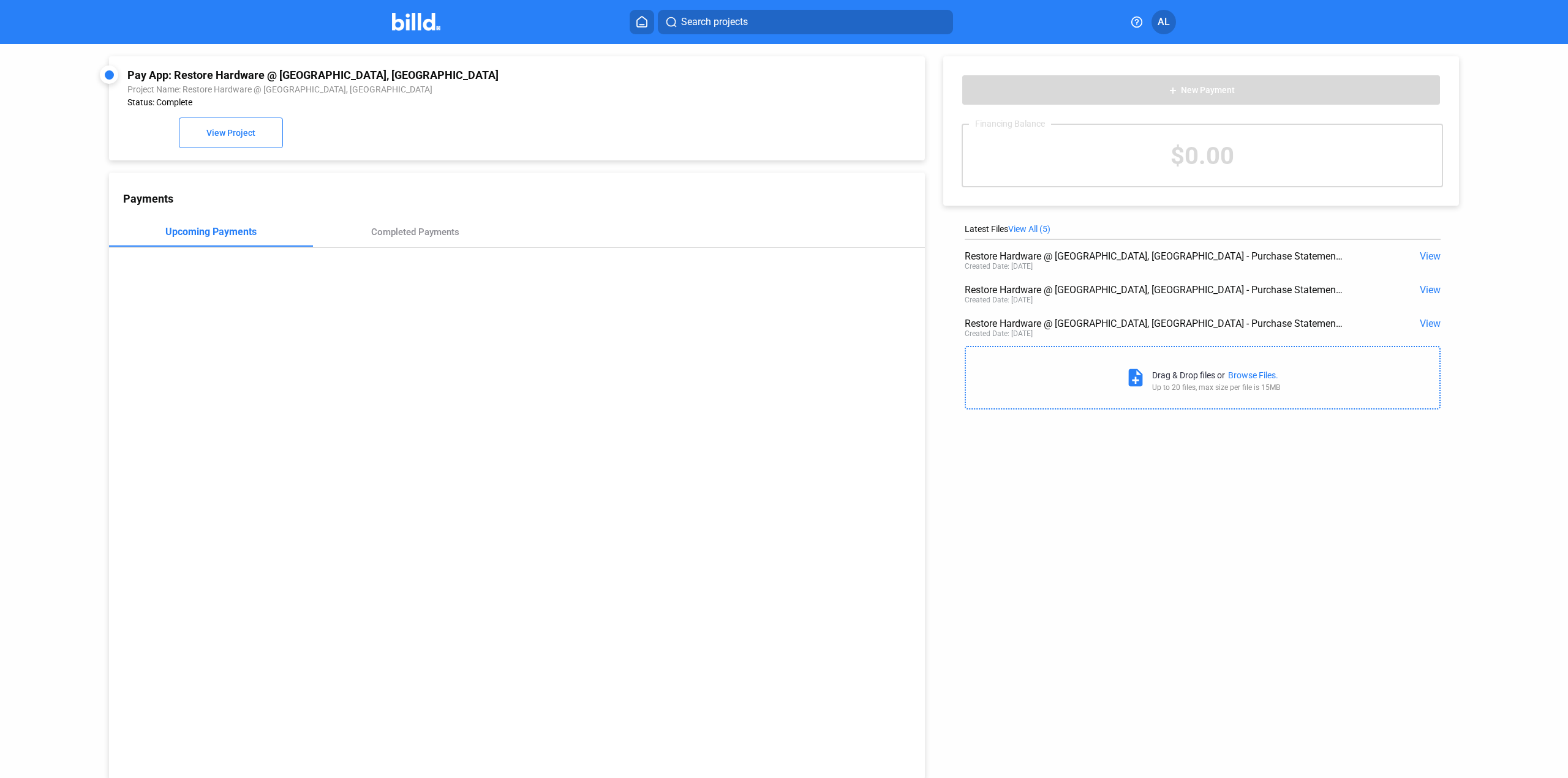
click at [1419, 325] on span "View" at bounding box center [1429, 323] width 21 height 11
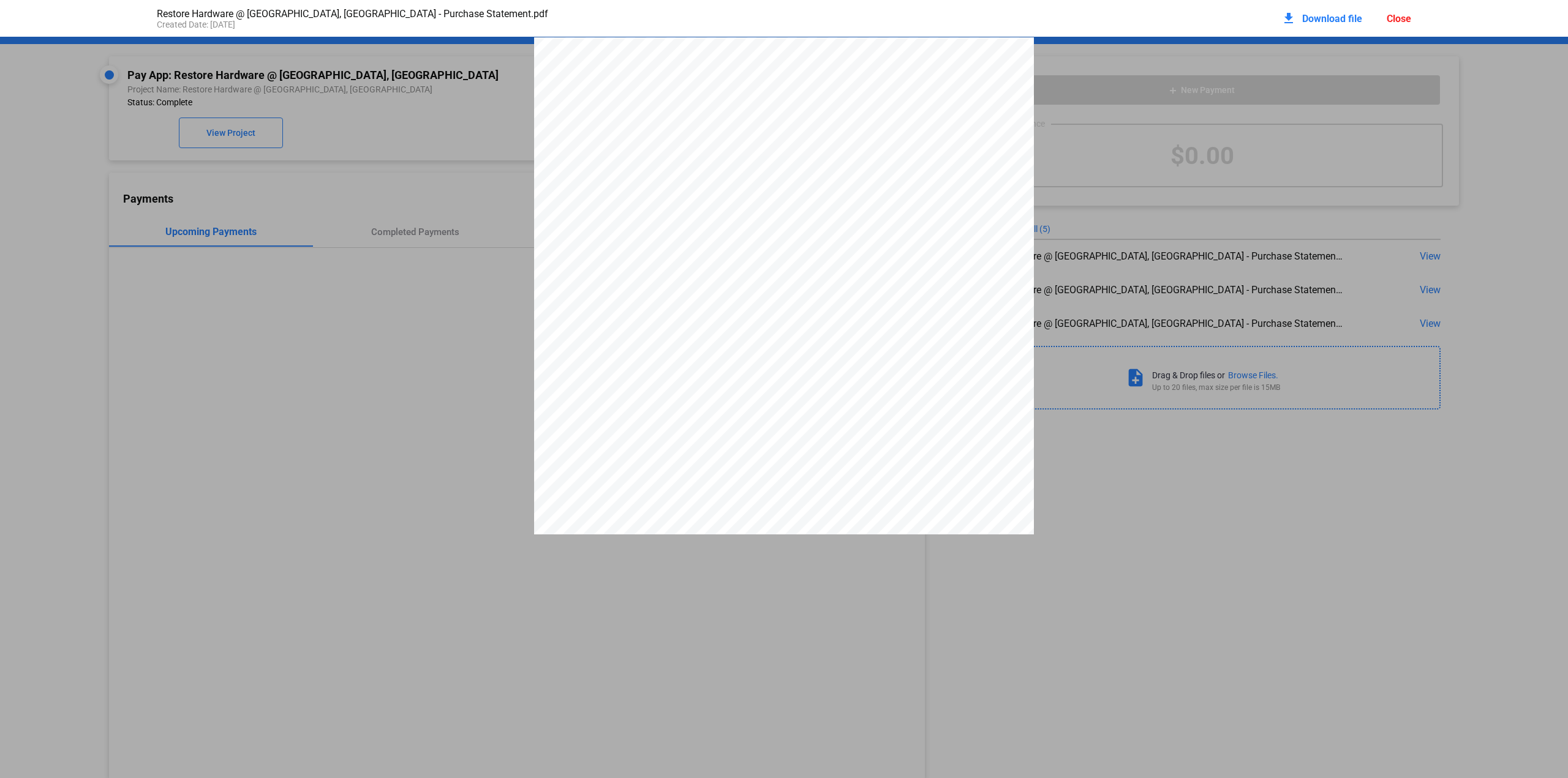
scroll to position [6, 0]
click at [1296, 21] on div "download Download file" at bounding box center [1322, 18] width 80 height 27
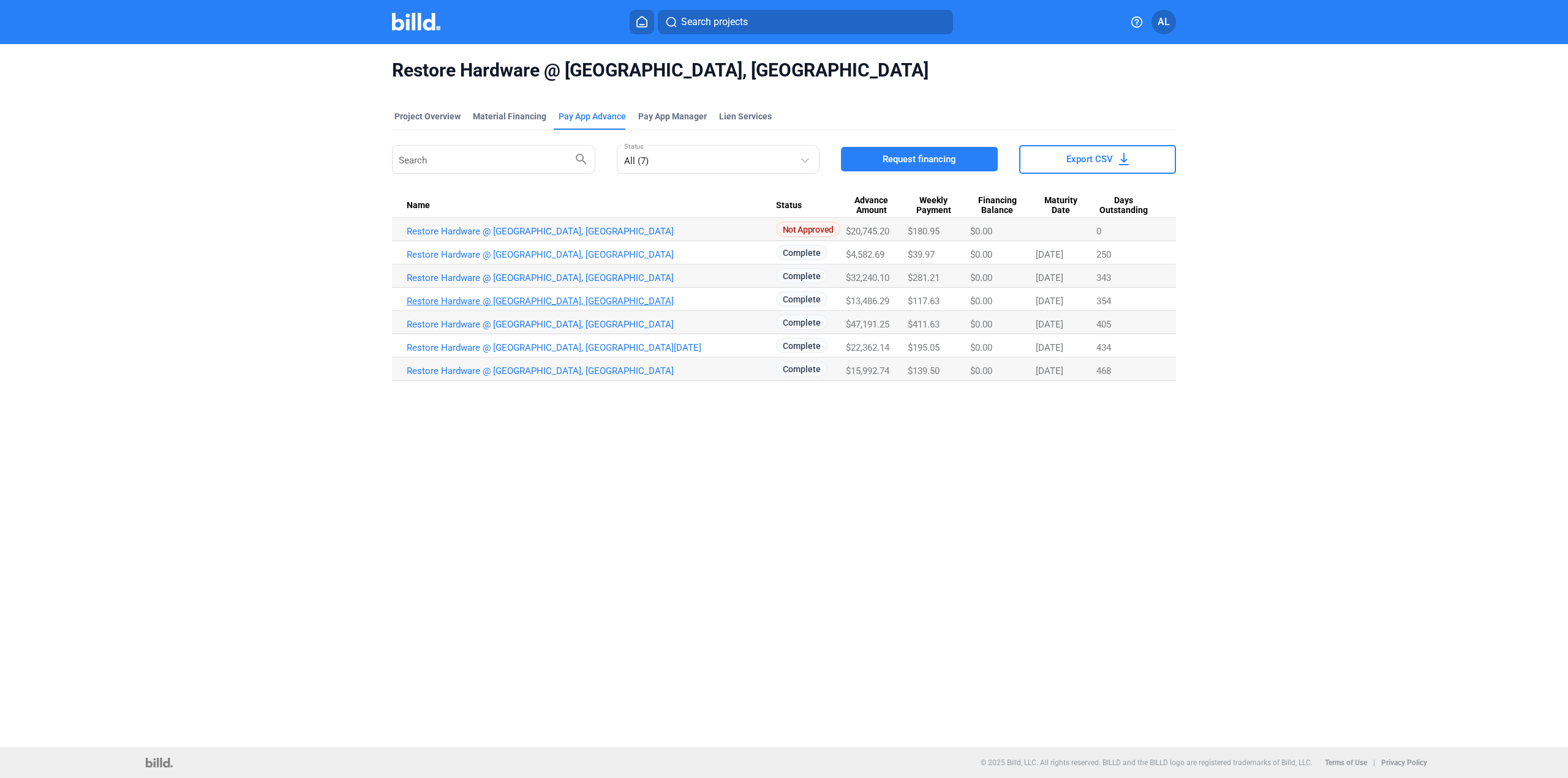
click at [549, 297] on link "Restore Hardware @ [GEOGRAPHIC_DATA], [GEOGRAPHIC_DATA]" at bounding box center [591, 301] width 369 height 11
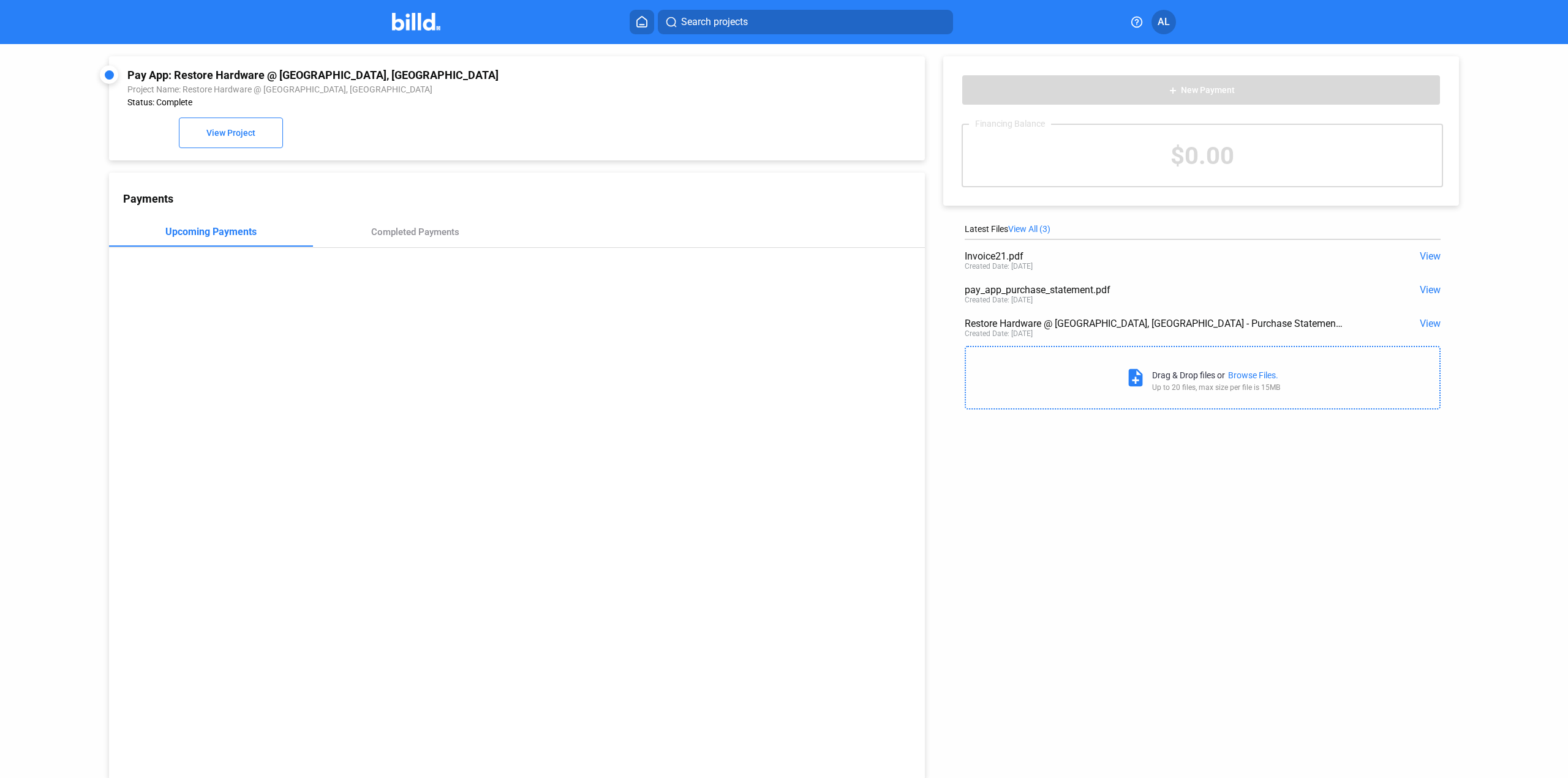
click at [1420, 318] on span "View" at bounding box center [1429, 323] width 21 height 11
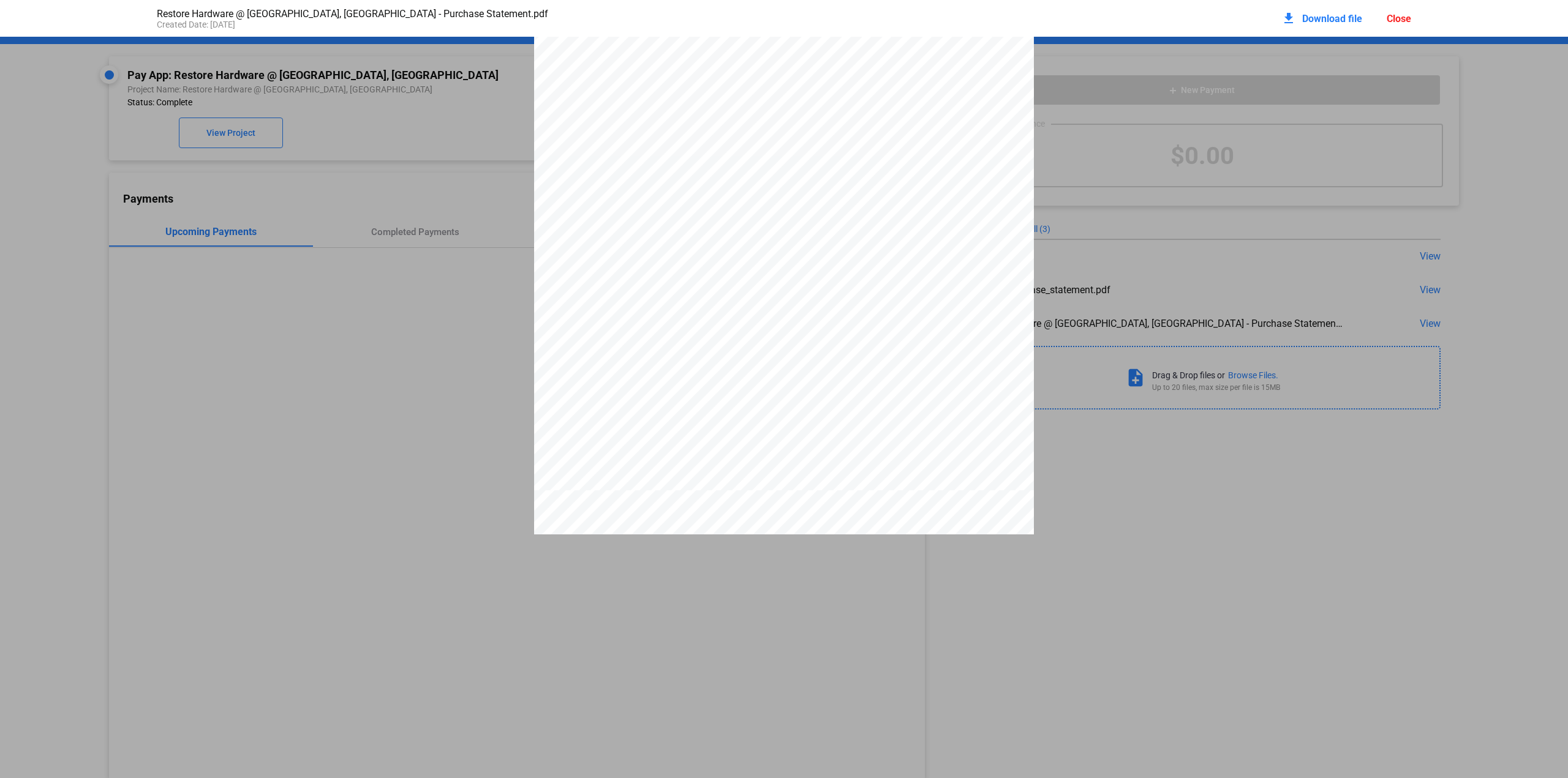
scroll to position [190, 0]
click at [1334, 19] on span "Download file" at bounding box center [1332, 19] width 60 height 11
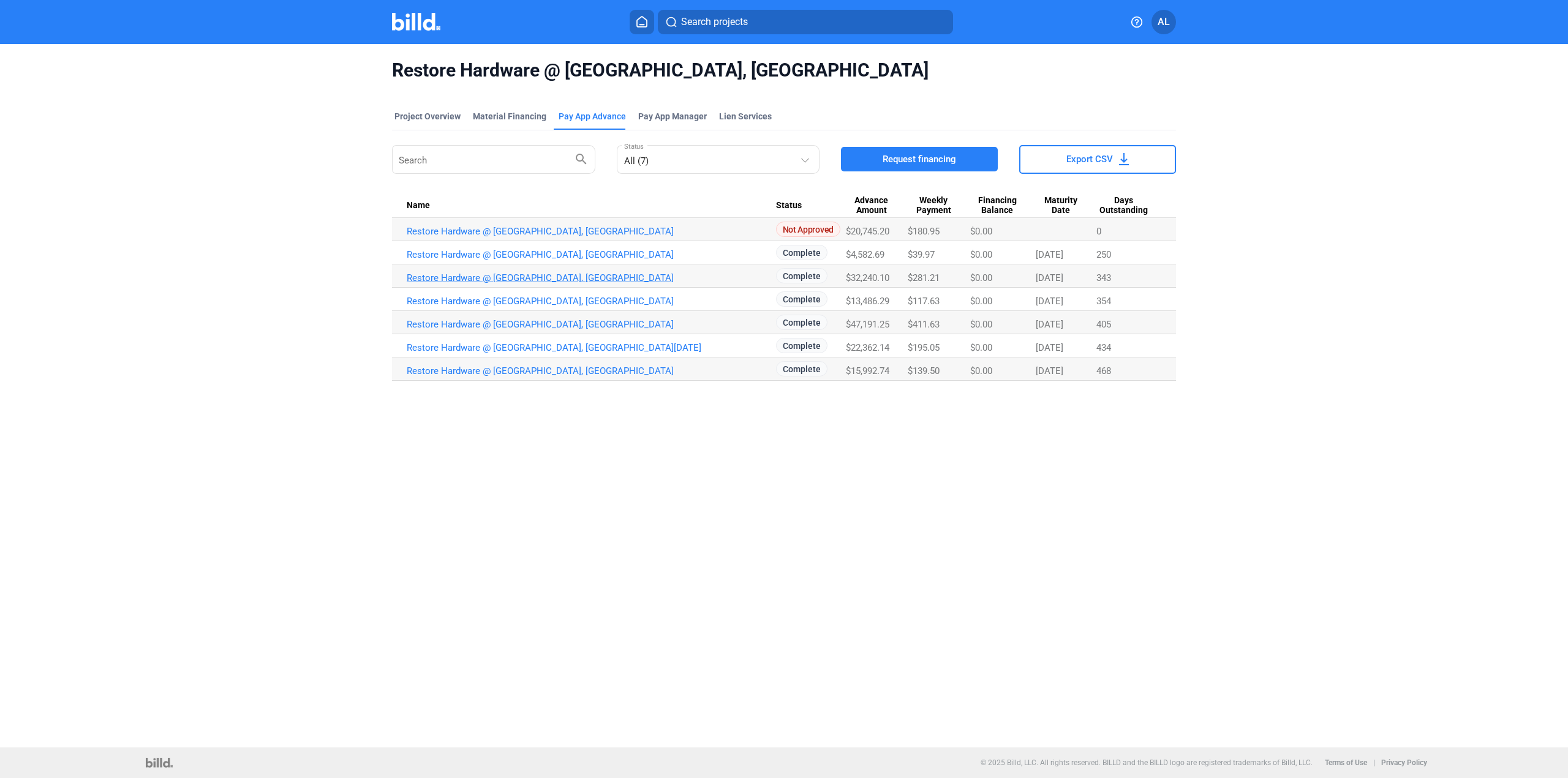
click at [574, 277] on link "Restore Hardware @ [GEOGRAPHIC_DATA], [GEOGRAPHIC_DATA]" at bounding box center [591, 277] width 369 height 11
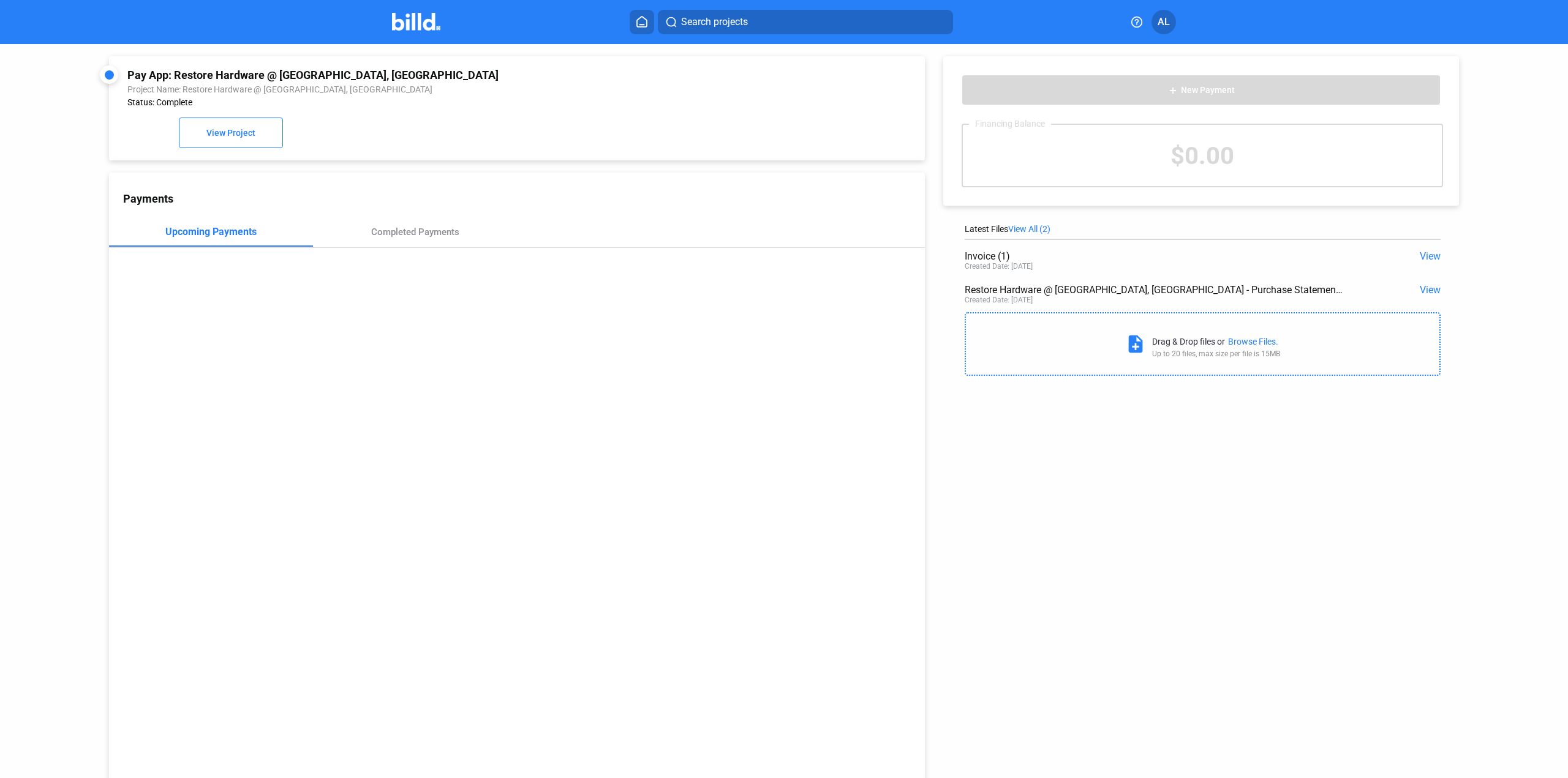
click at [1429, 284] on div "Restore Hardware @ [GEOGRAPHIC_DATA], [GEOGRAPHIC_DATA] - Purchase Statement.pd…" at bounding box center [1202, 295] width 476 height 34
click at [1419, 292] on span "View" at bounding box center [1429, 290] width 21 height 11
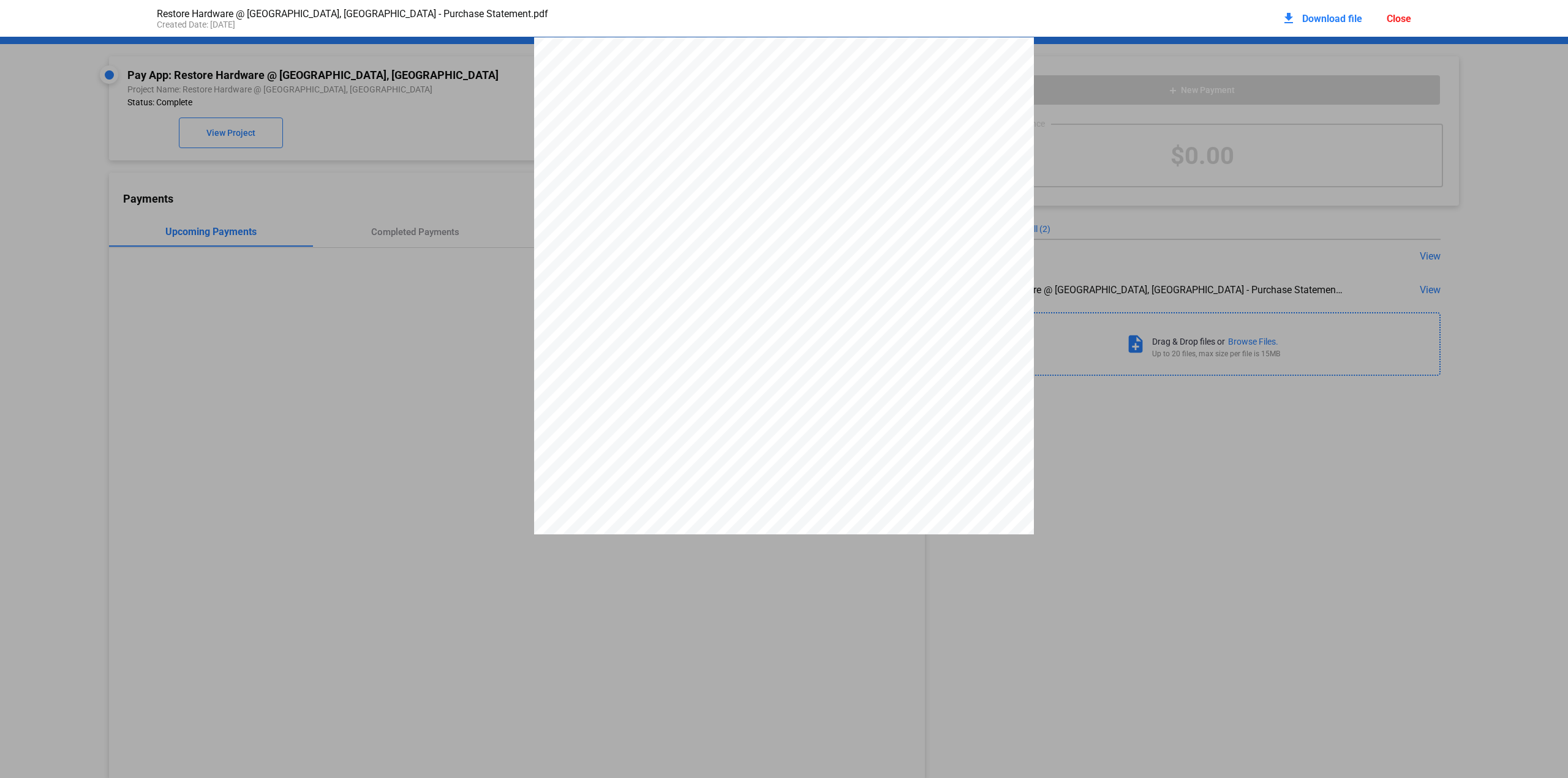
scroll to position [6, 0]
click at [1333, 17] on span "Download file" at bounding box center [1332, 19] width 60 height 11
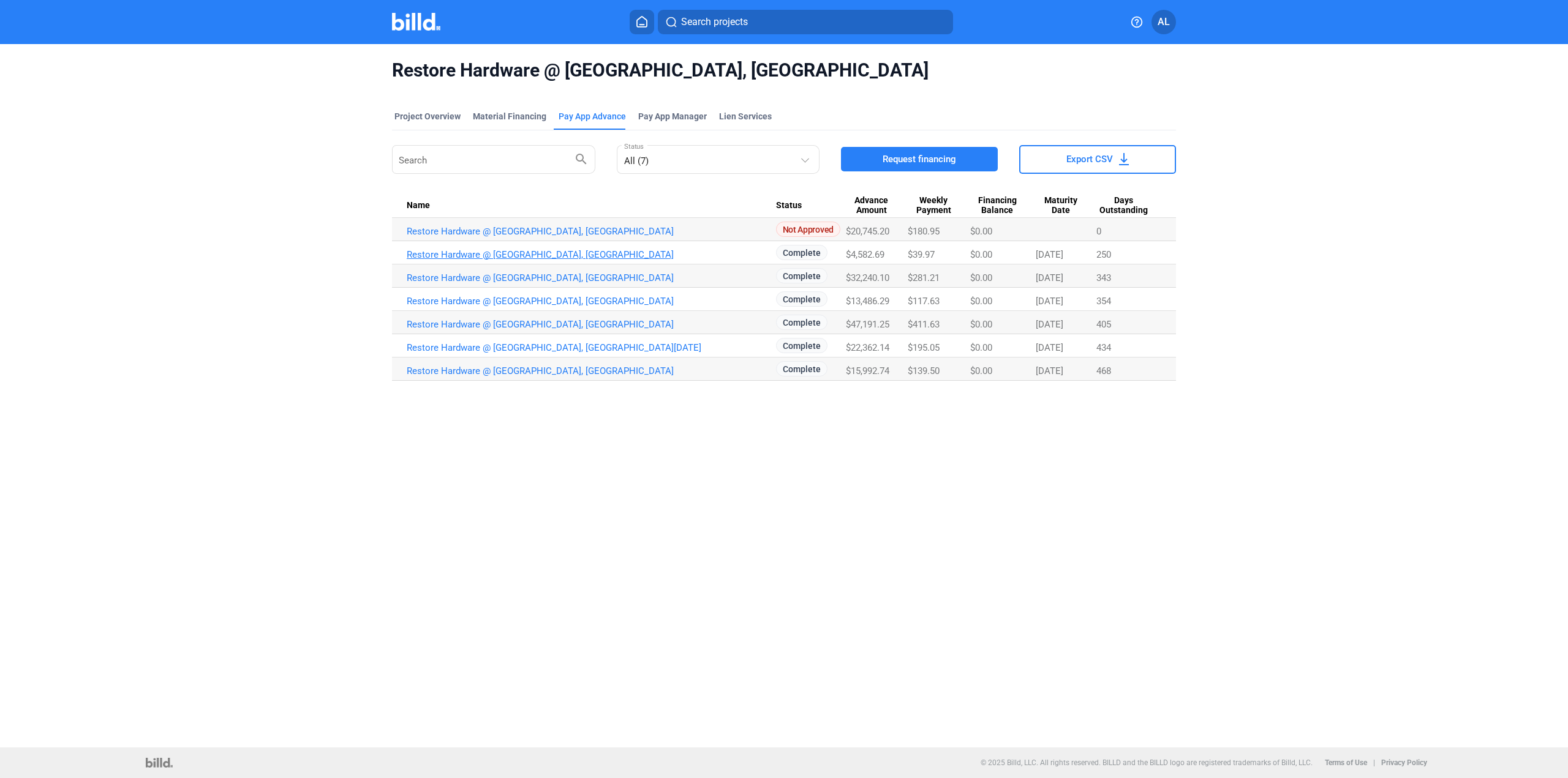
click at [565, 251] on link "Restore Hardware @ [GEOGRAPHIC_DATA], [GEOGRAPHIC_DATA]" at bounding box center [591, 254] width 369 height 11
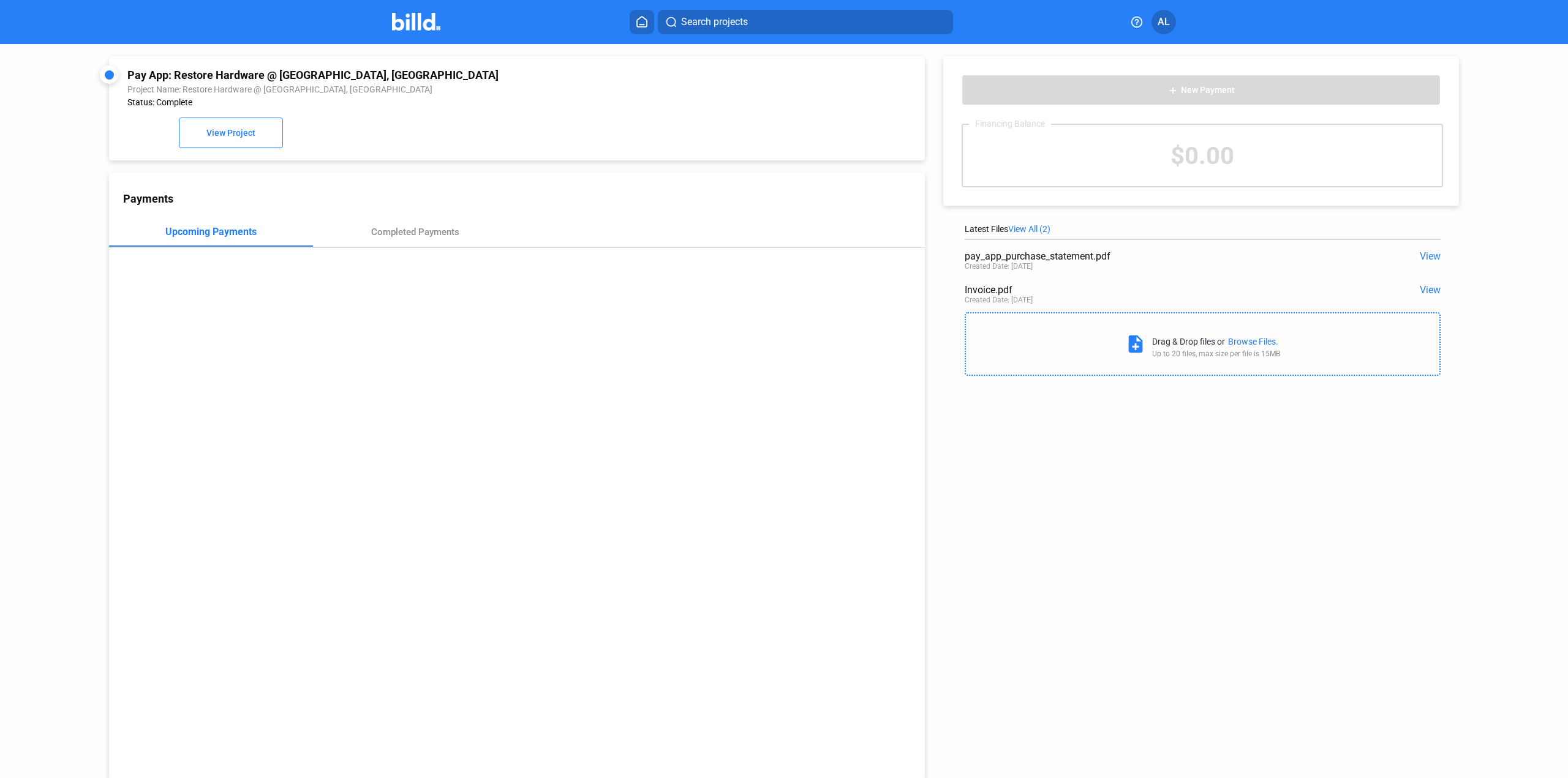
click at [1419, 252] on span "View" at bounding box center [1429, 256] width 21 height 11
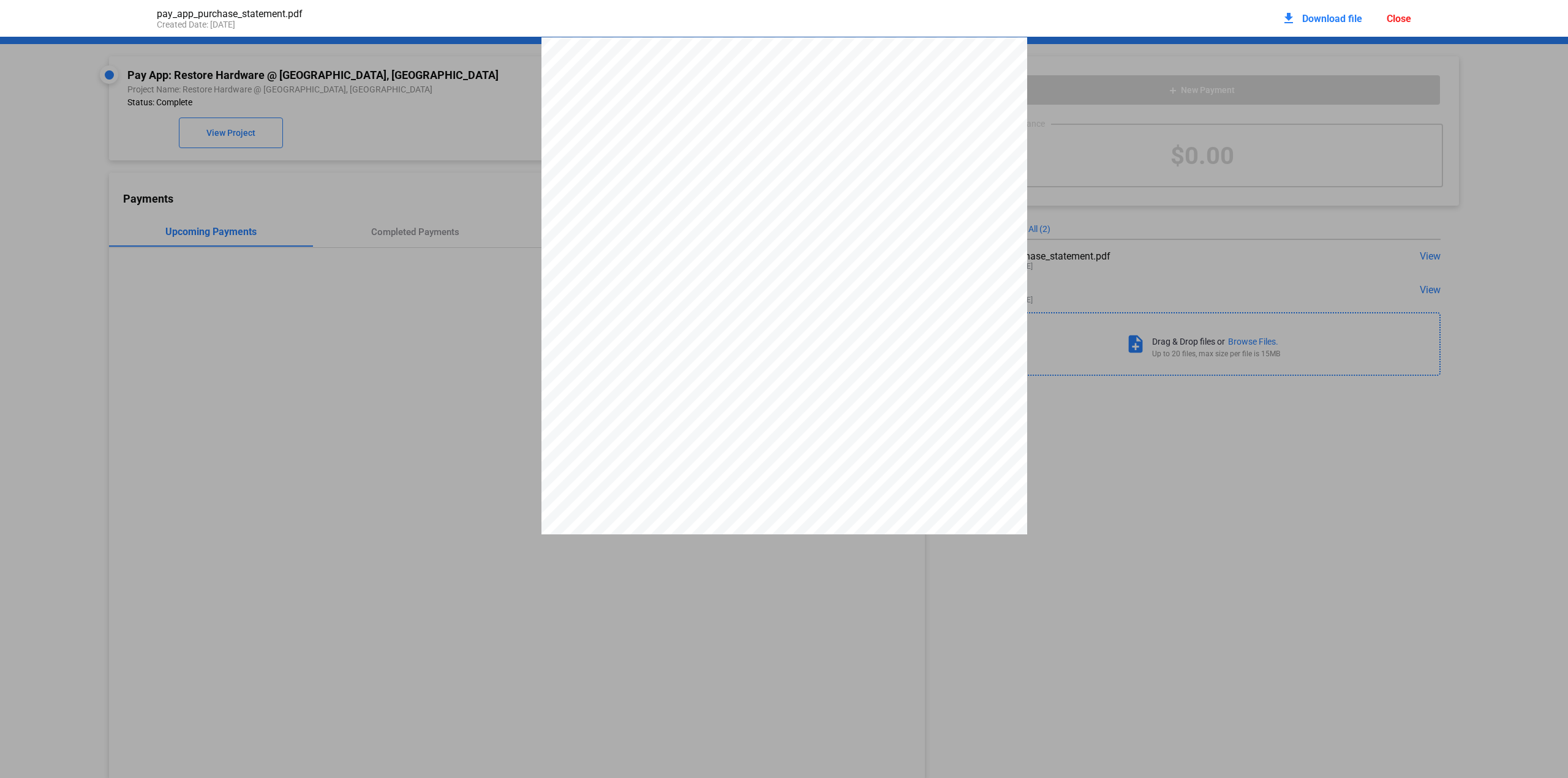
scroll to position [6, 0]
click at [1325, 19] on span "Download file" at bounding box center [1332, 19] width 60 height 11
